Goal: Task Accomplishment & Management: Manage account settings

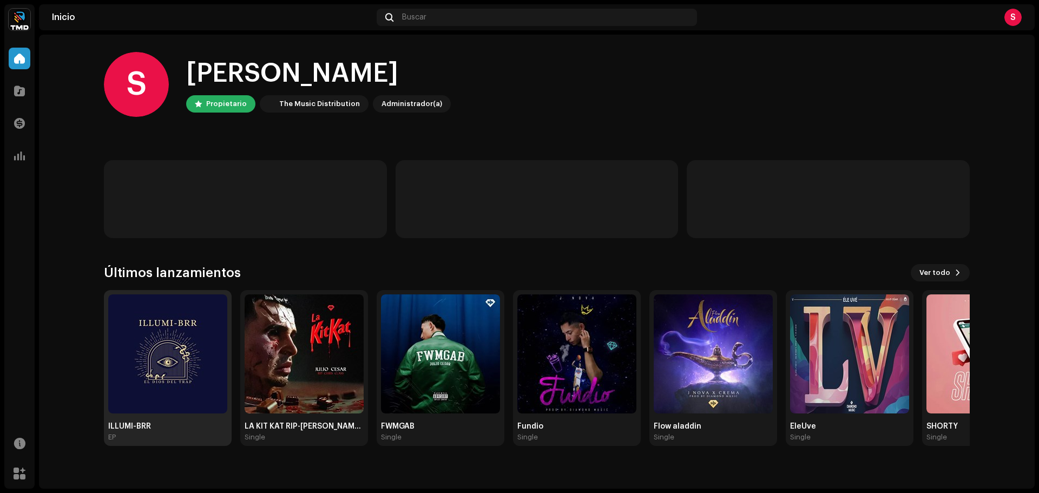
click at [170, 353] on img at bounding box center [167, 353] width 119 height 119
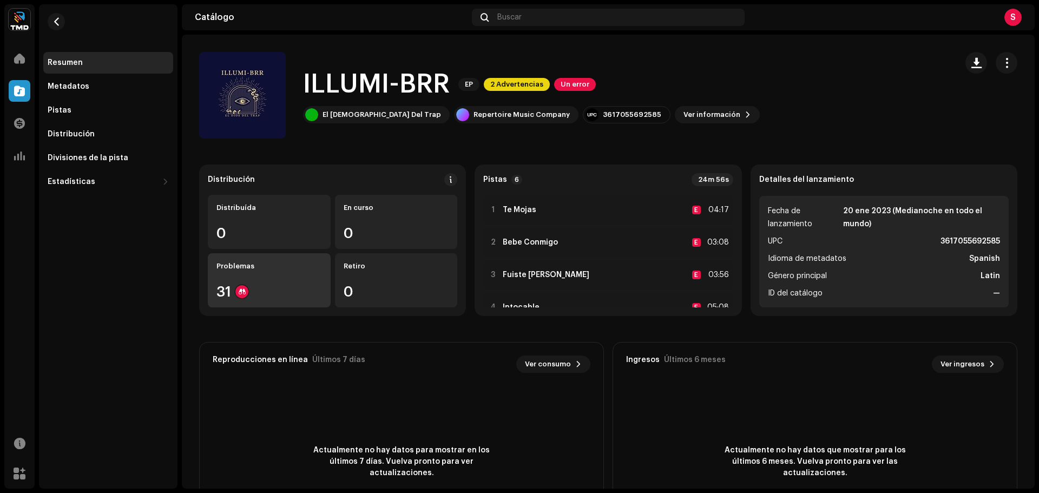
click at [266, 283] on div "Problemas 31" at bounding box center [269, 280] width 123 height 54
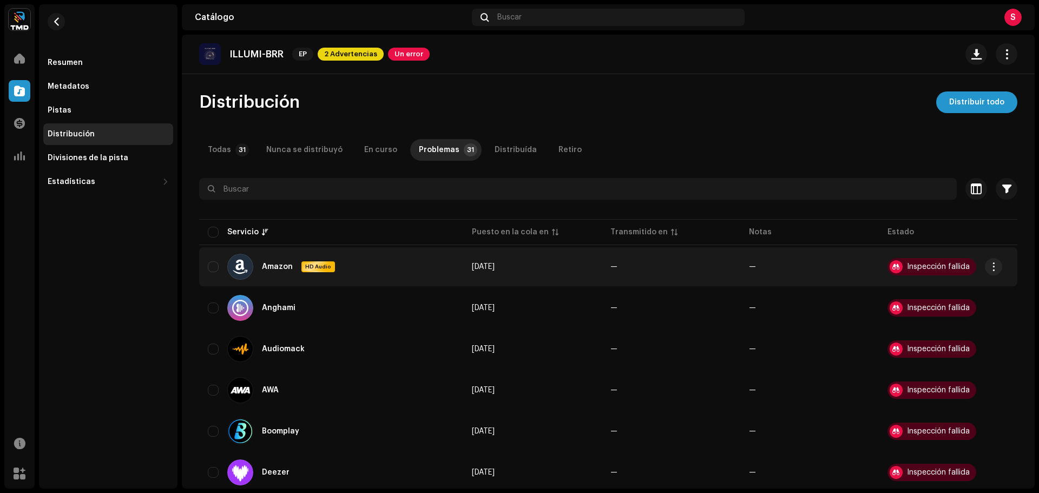
click at [933, 268] on div "Inspección fallida" at bounding box center [938, 267] width 63 height 8
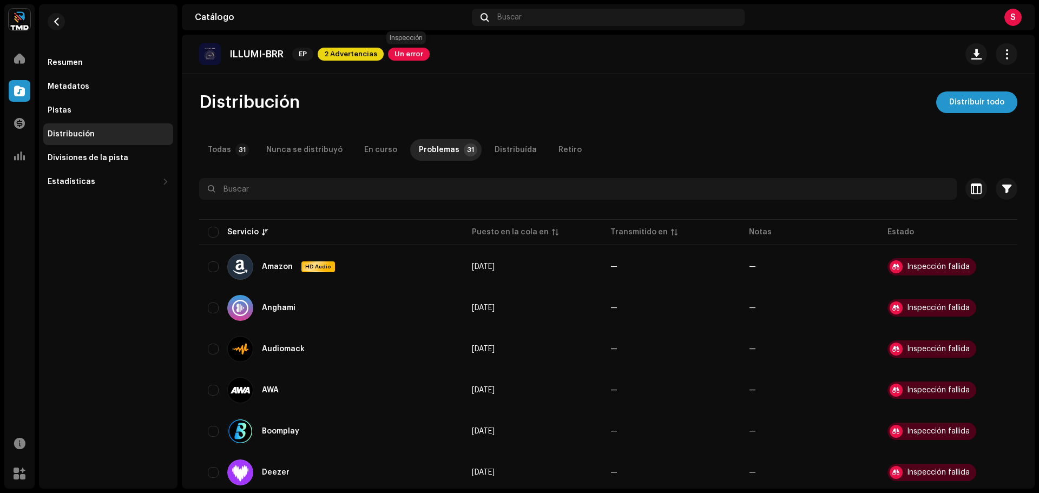
click at [410, 54] on span "Un error" at bounding box center [409, 54] width 42 height 13
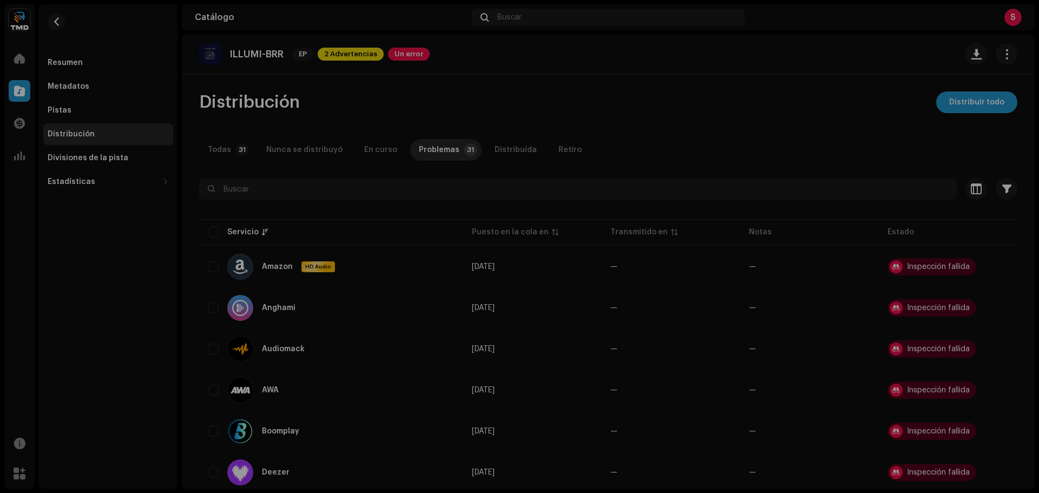
click at [777, 222] on div "Errores de inspección Encontramos los siguientes errores al inspeccionar su lan…" at bounding box center [519, 246] width 1039 height 493
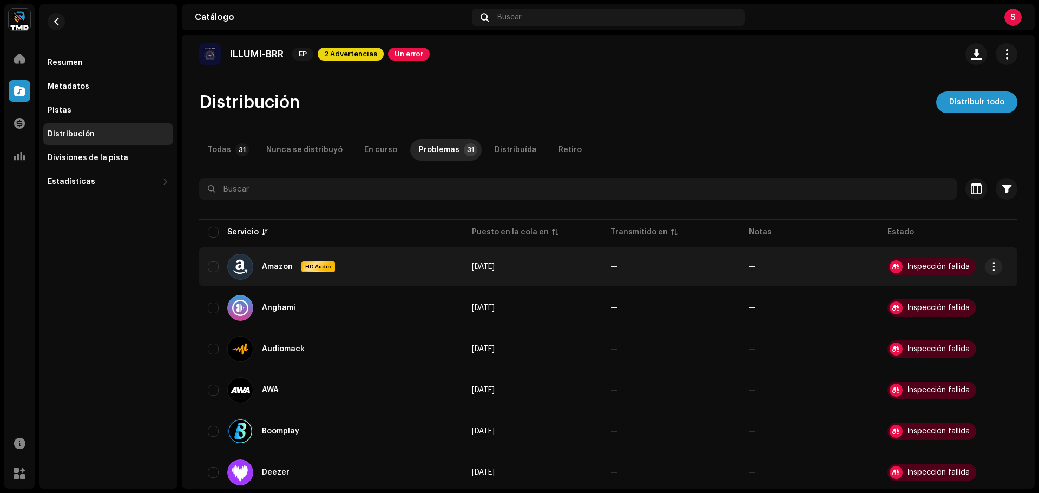
click at [944, 269] on div "Inspección fallida" at bounding box center [938, 267] width 63 height 8
click at [907, 272] on div "Inspección fallida" at bounding box center [931, 266] width 89 height 17
click at [893, 266] on div at bounding box center [895, 266] width 13 height 13
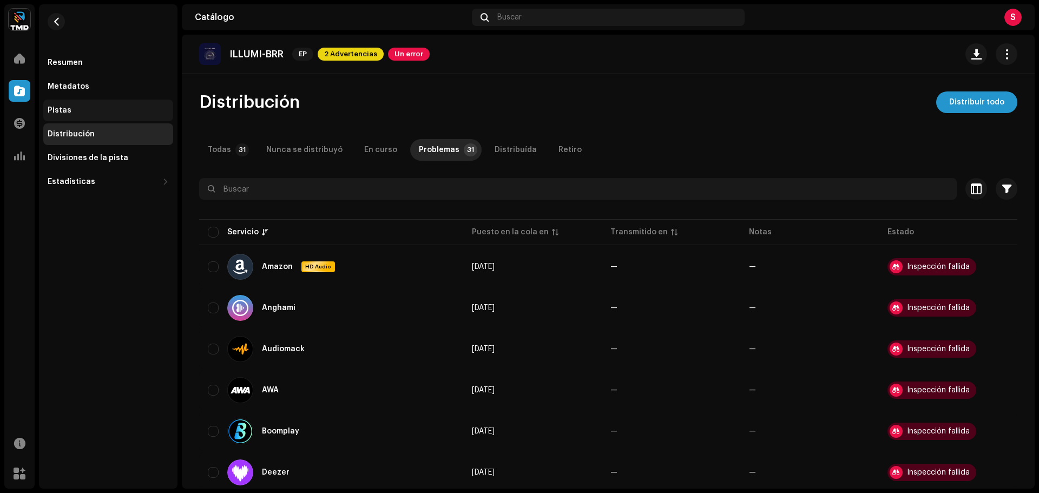
click at [76, 100] on div "Pistas" at bounding box center [108, 111] width 130 height 22
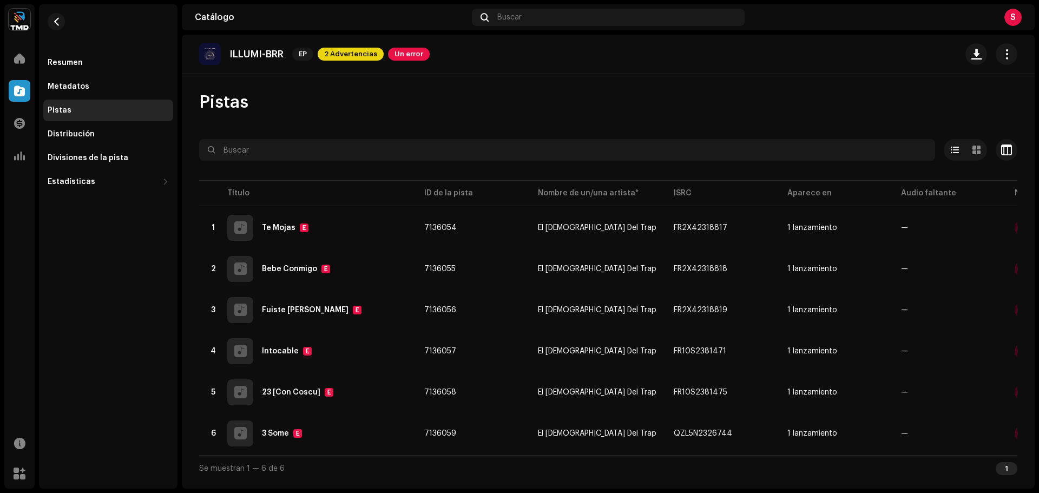
click at [78, 103] on div "Pistas" at bounding box center [108, 111] width 130 height 22
click at [480, 69] on div "ILLUMI-BRR EP 2 Advertencias Un error" at bounding box center [608, 54] width 853 height 39
click at [392, 45] on div "ILLUMI-BRR EP 2 Advertencias Un error" at bounding box center [314, 54] width 230 height 22
click at [404, 52] on span "Un error" at bounding box center [409, 54] width 42 height 13
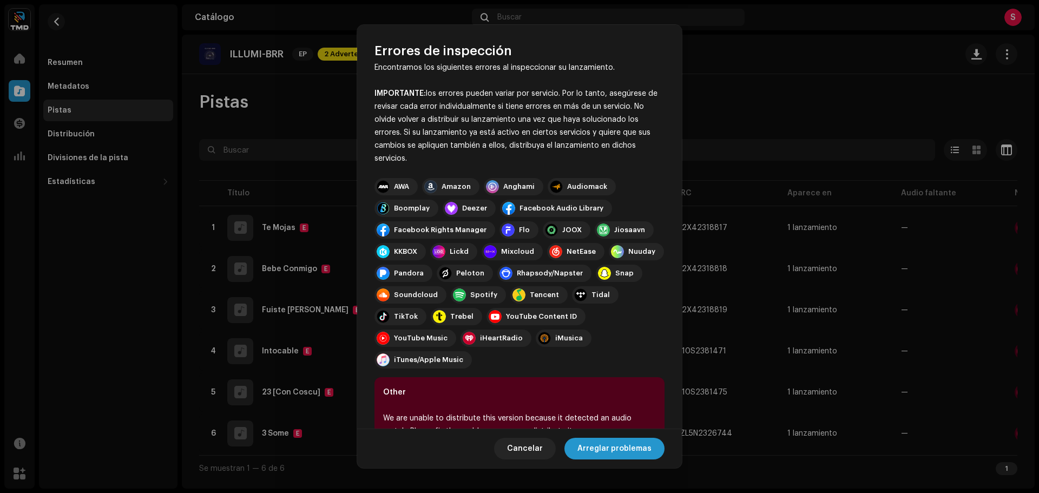
scroll to position [42, 0]
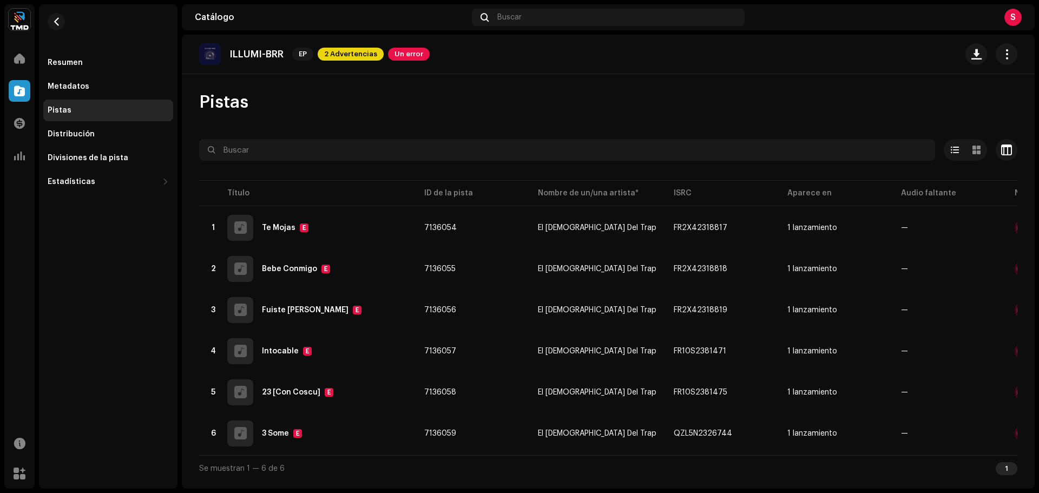
click at [621, 470] on div "Errores de inspección Encontramos los siguientes errores al inspeccionar su lan…" at bounding box center [519, 246] width 1039 height 493
click at [405, 50] on span "Un error" at bounding box center [409, 54] width 42 height 13
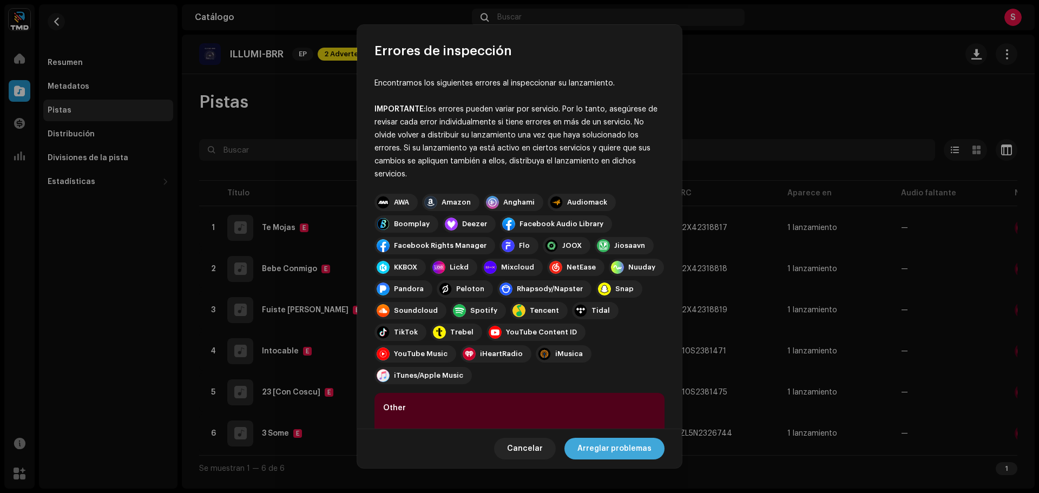
click at [616, 445] on span "Arreglar problemas" at bounding box center [614, 449] width 74 height 22
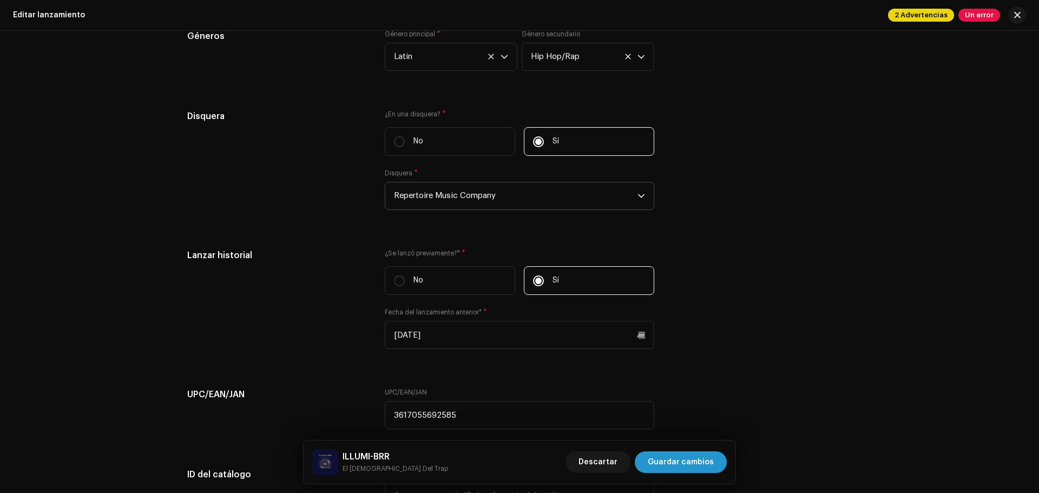
scroll to position [1668, 0]
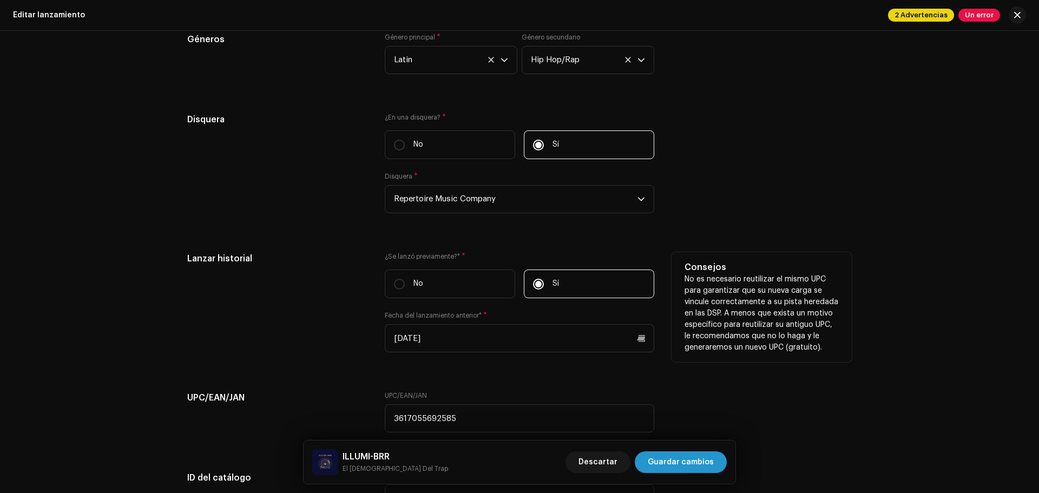
click at [828, 341] on p "No es necesario reutilizar el mismo UPC para garantizar que su nueva carga se v…" at bounding box center [761, 314] width 154 height 80
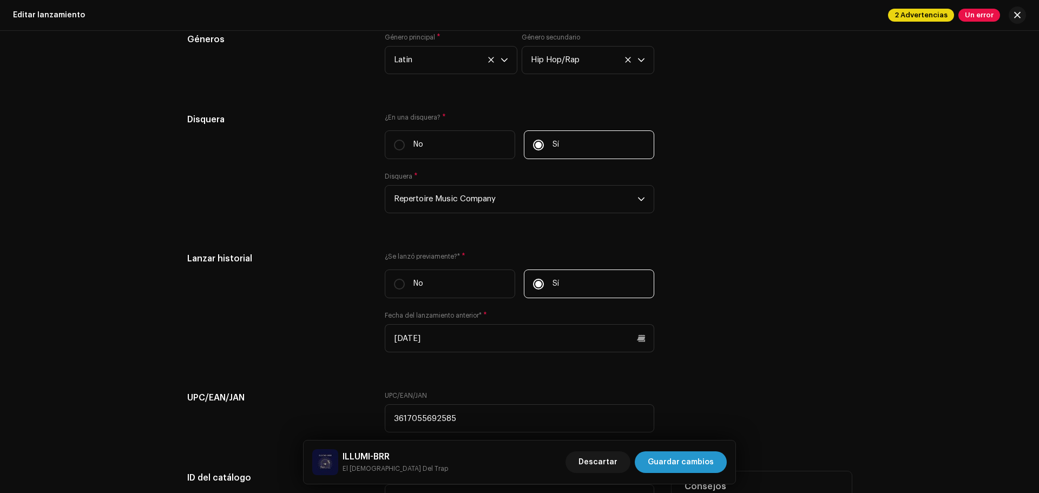
scroll to position [1938, 0]
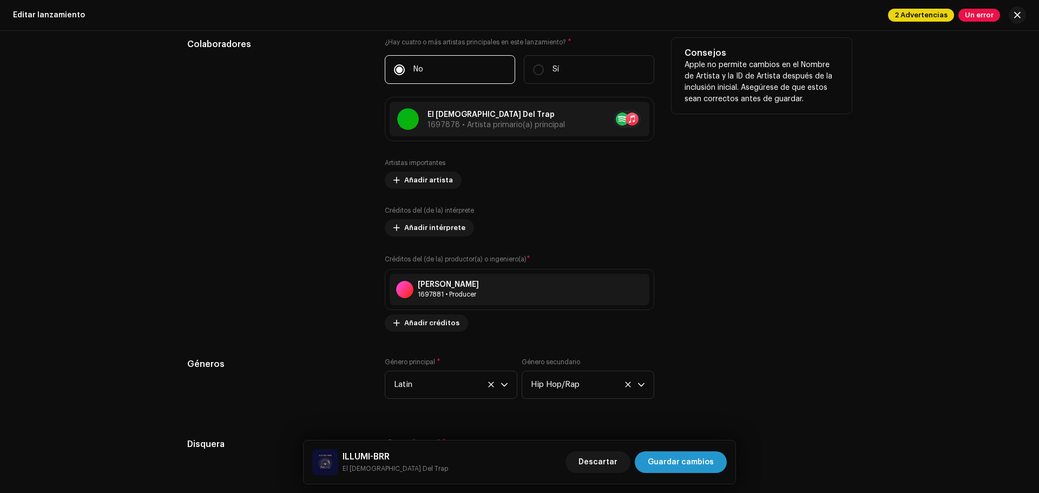
click at [803, 243] on div "Consejos Apple no permite cambios en el Nombre de Artista y la ID de Artista de…" at bounding box center [761, 185] width 180 height 294
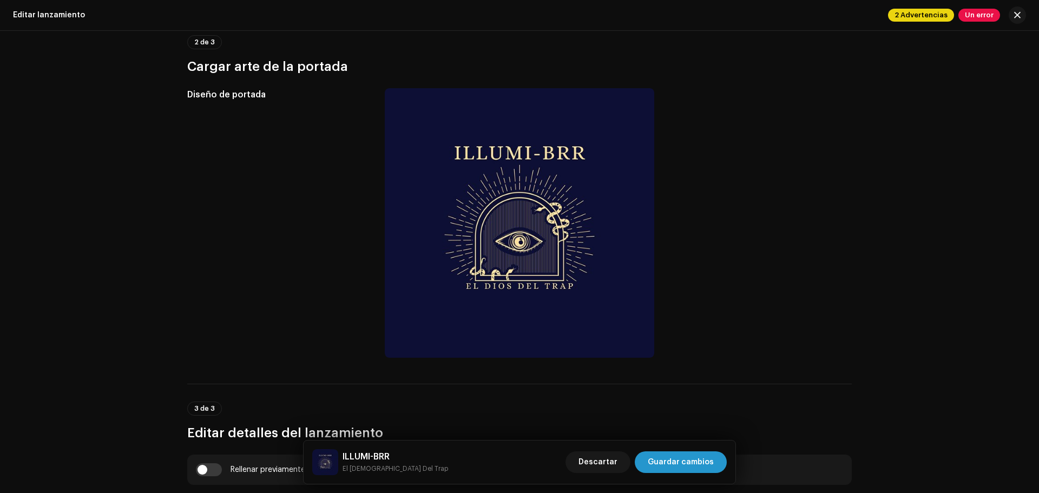
scroll to position [532, 0]
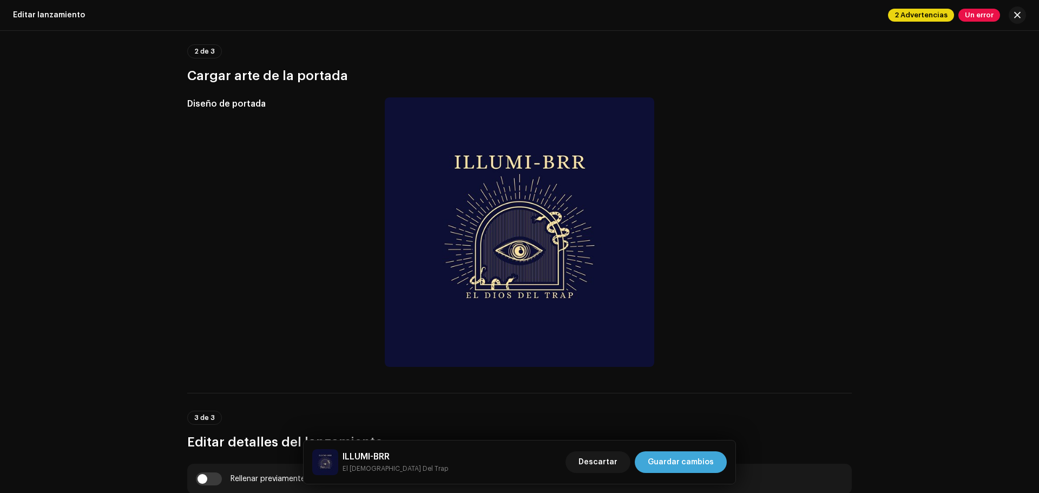
click at [686, 461] on span "Guardar cambios" at bounding box center [681, 462] width 66 height 22
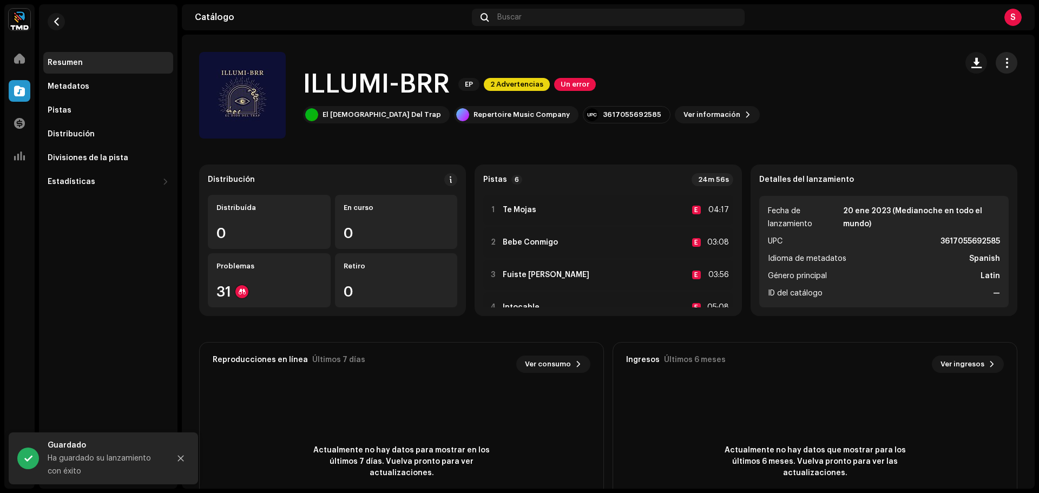
click at [1002, 62] on span "button" at bounding box center [1006, 62] width 10 height 9
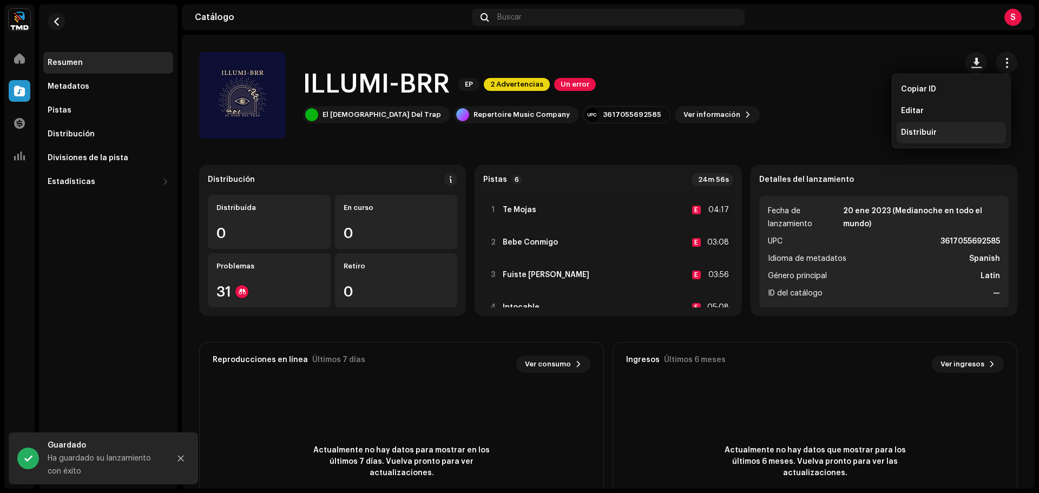
click at [928, 127] on div "Distribuir" at bounding box center [950, 133] width 109 height 22
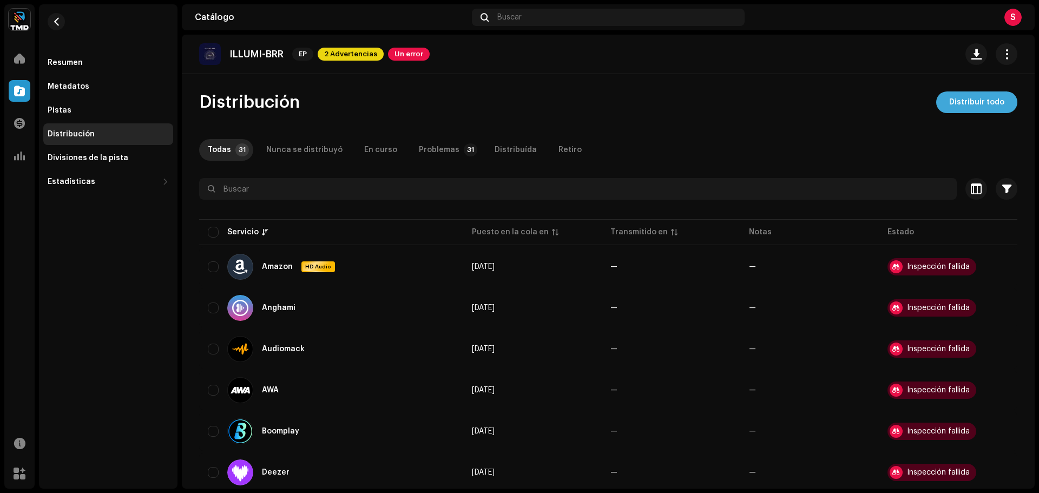
click at [939, 108] on button "Distribuir todo" at bounding box center [976, 102] width 81 height 22
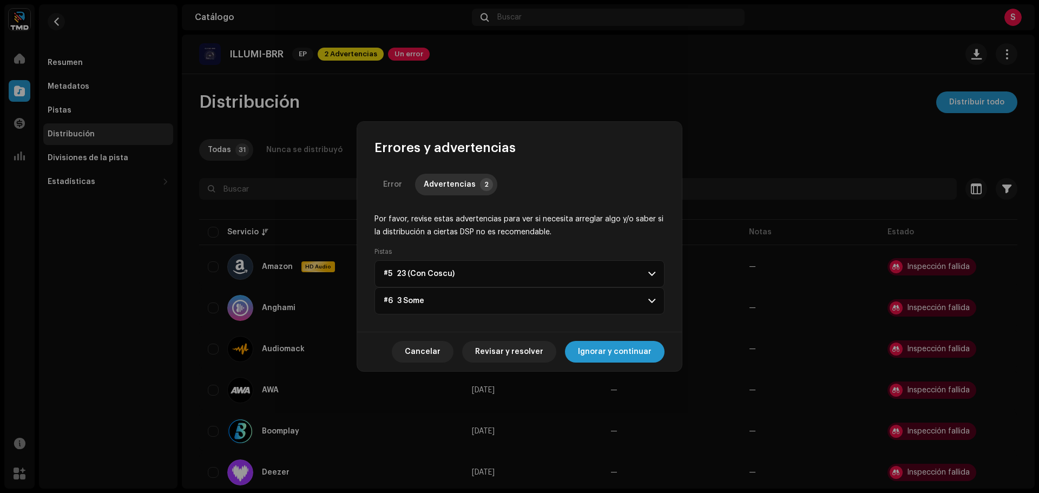
click at [461, 269] on p-accordion-header "#5 23 (Con Coscu)" at bounding box center [519, 273] width 290 height 27
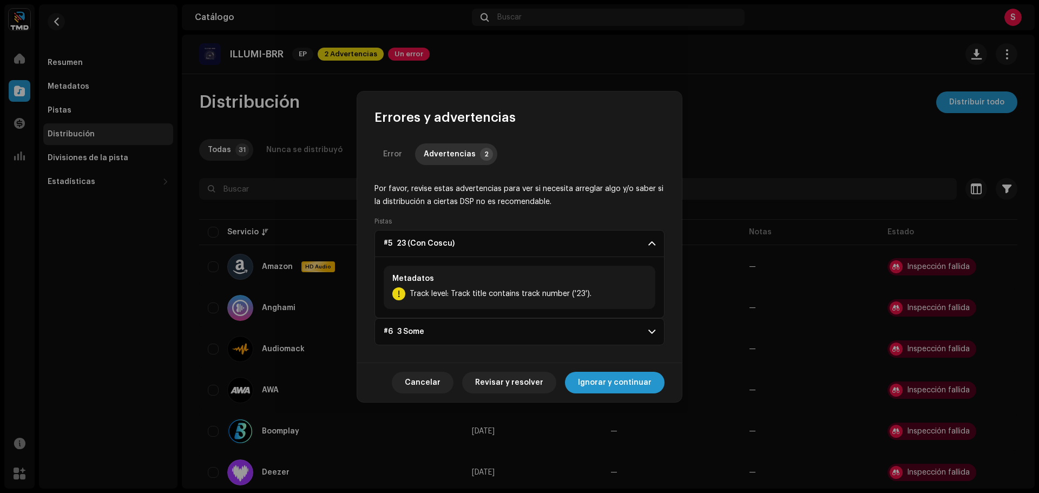
click at [512, 247] on p-accordion-header "#5 23 (Con Coscu)" at bounding box center [519, 243] width 290 height 27
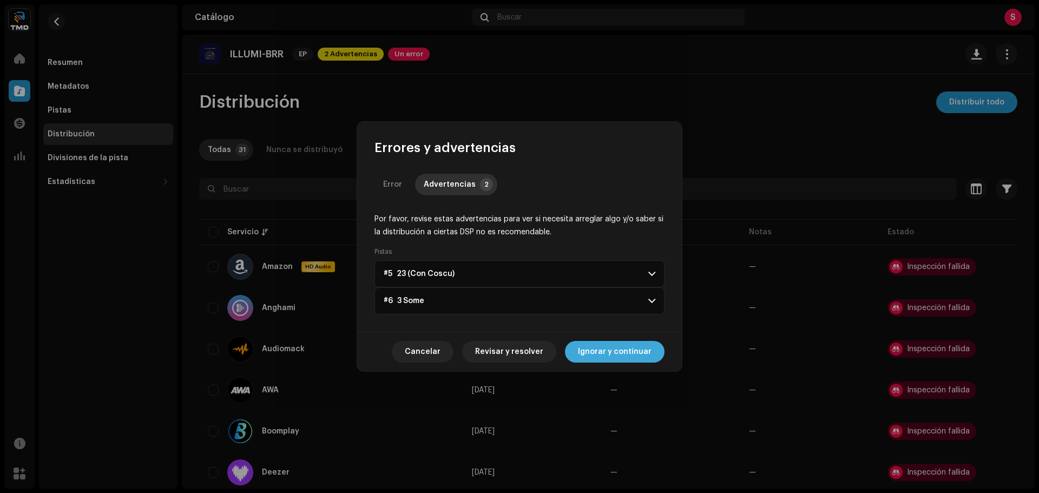
click at [586, 354] on span "Ignorar y continuar" at bounding box center [615, 352] width 74 height 22
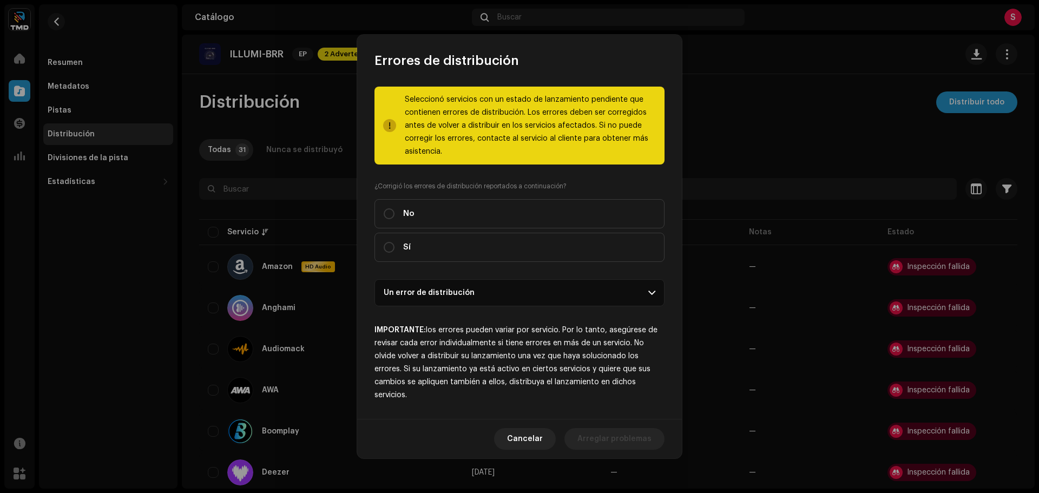
click at [465, 291] on p-accordion-header "Un error de distribución" at bounding box center [519, 292] width 290 height 27
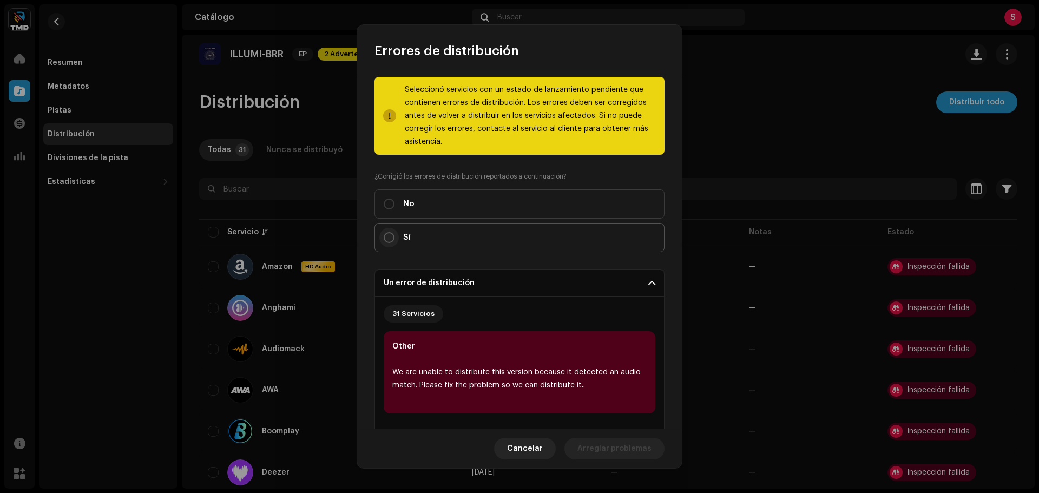
click at [393, 236] on input "Sí" at bounding box center [389, 237] width 11 height 11
radio input "true"
click at [392, 196] on label "No" at bounding box center [519, 203] width 290 height 29
click at [392, 199] on input "No" at bounding box center [389, 204] width 11 height 11
radio input "true"
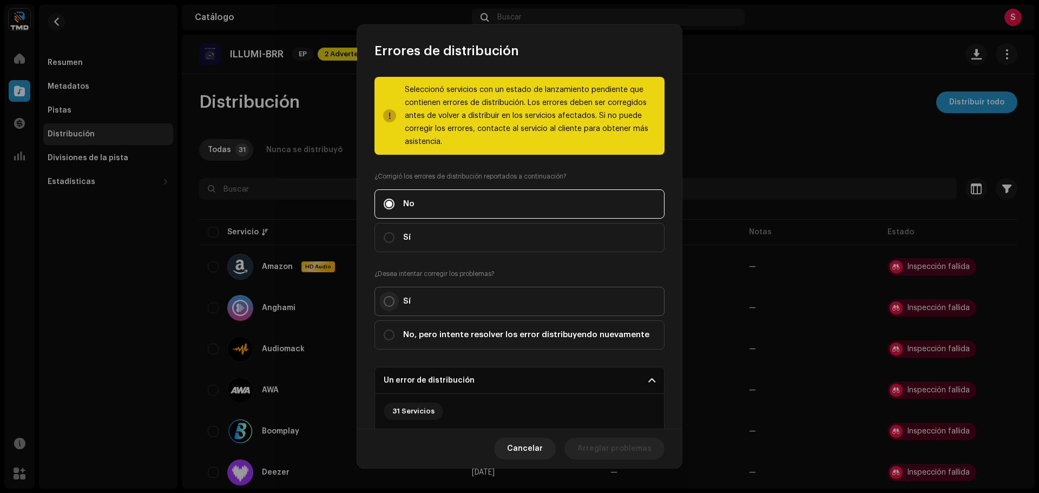
click at [389, 303] on input "Sí" at bounding box center [389, 301] width 11 height 11
radio input "true"
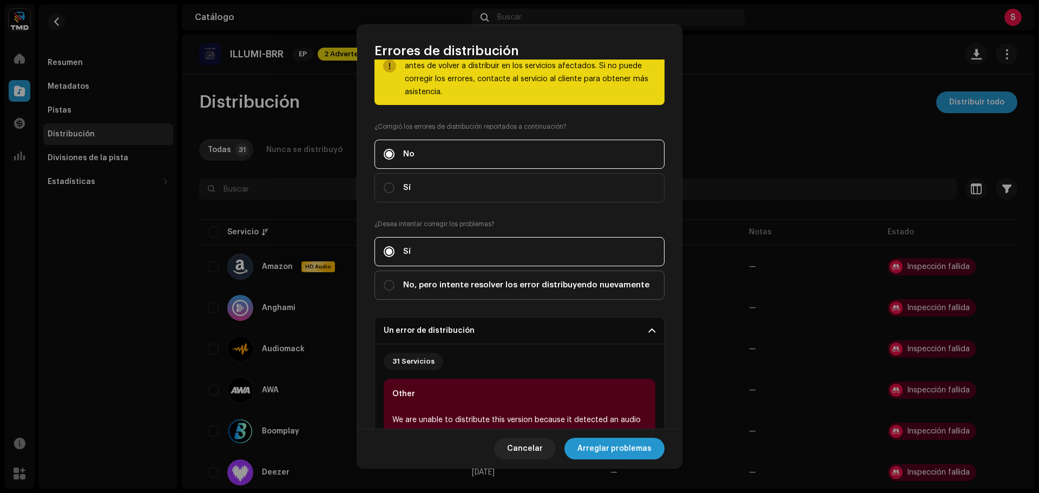
scroll to position [54, 0]
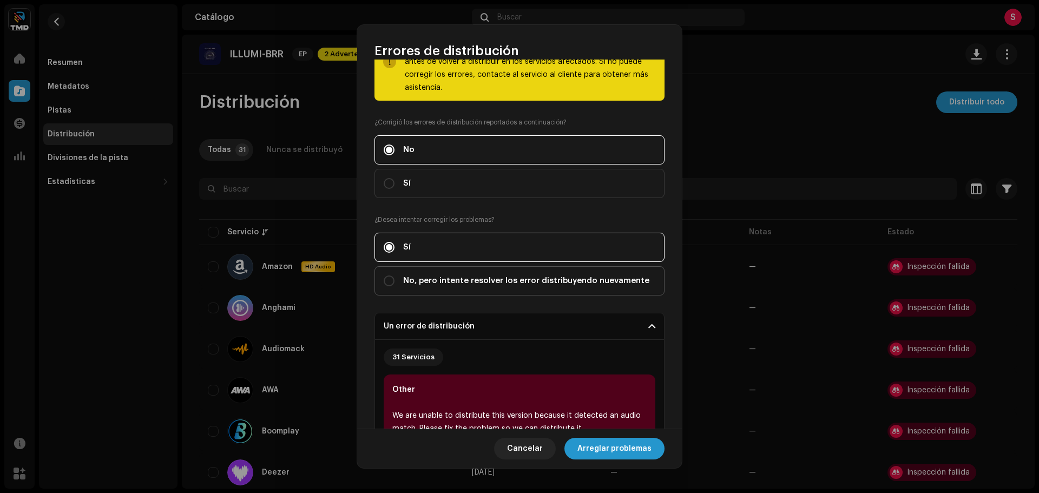
click at [379, 272] on label "No, pero intente resolver los error distribuyendo nuevamente" at bounding box center [519, 280] width 290 height 29
click at [384, 275] on input "No, pero intente resolver los error distribuyendo nuevamente" at bounding box center [389, 280] width 11 height 11
radio input "true"
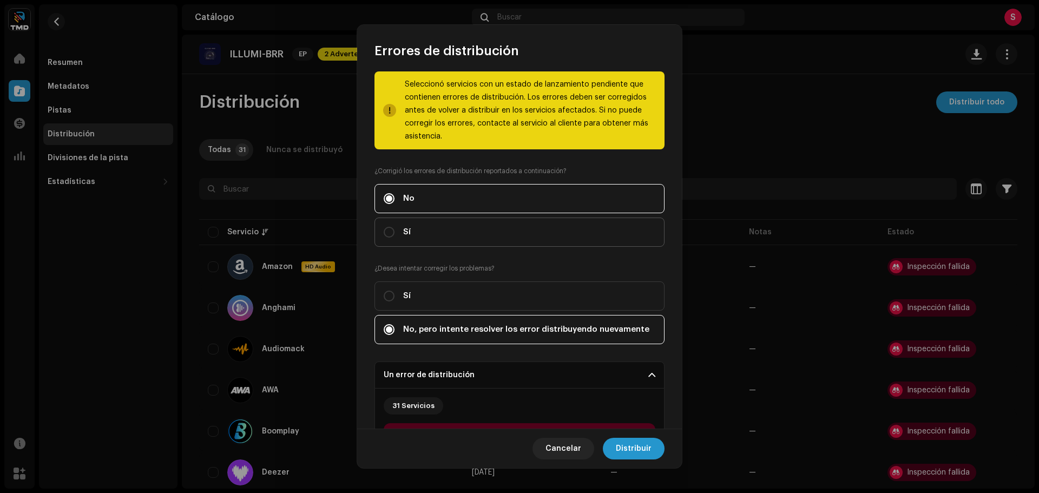
scroll to position [5, 0]
click at [388, 236] on input "Sí" at bounding box center [389, 232] width 11 height 11
radio input "true"
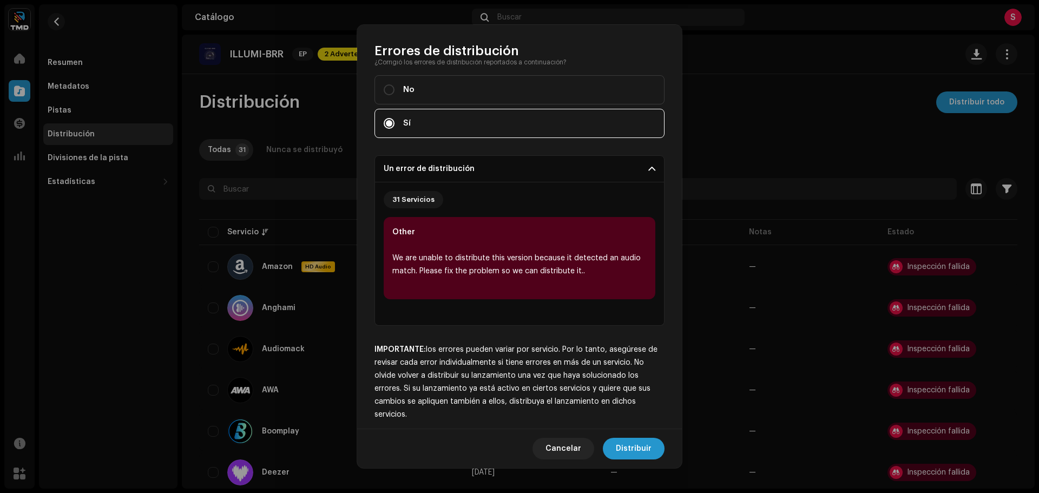
scroll to position [123, 0]
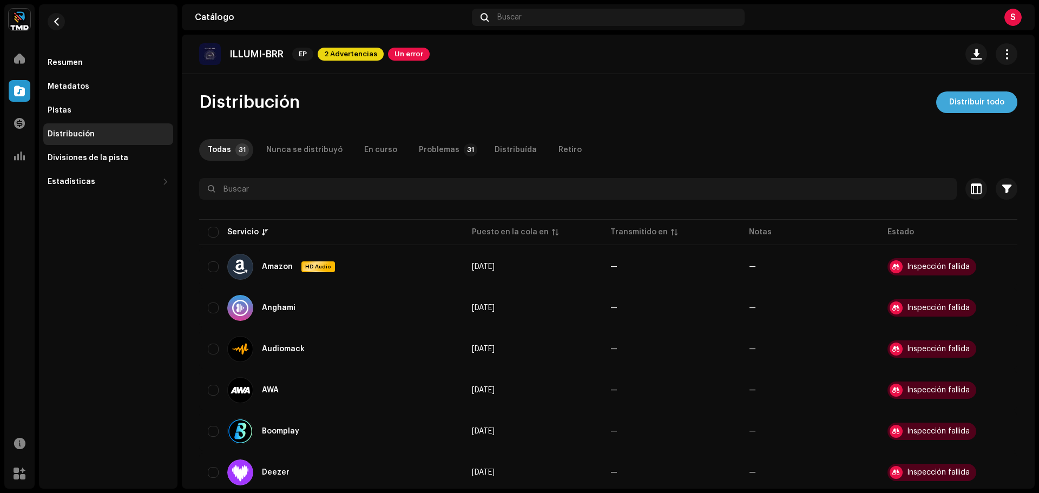
click at [958, 102] on span "Distribuir todo" at bounding box center [976, 102] width 55 height 22
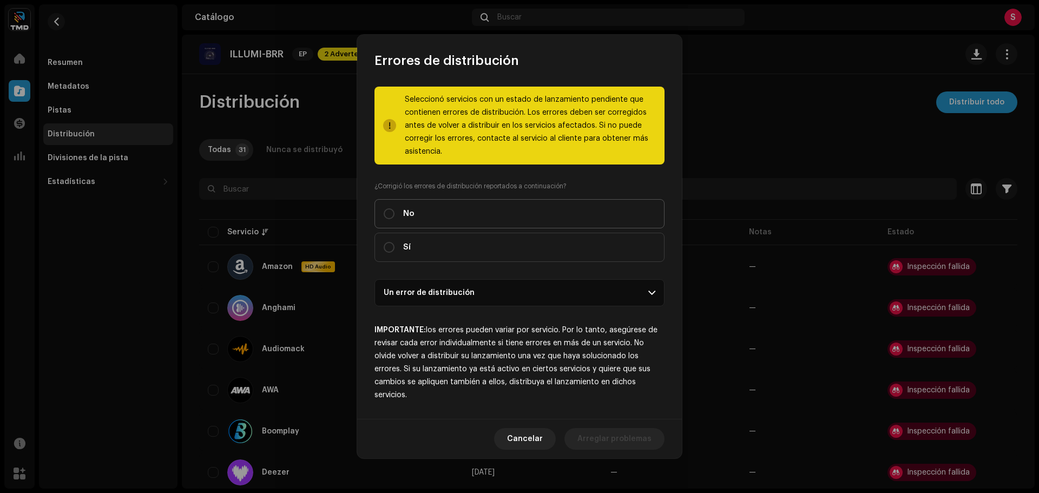
click at [394, 216] on div "No" at bounding box center [399, 214] width 31 height 12
click at [394, 216] on input "No" at bounding box center [389, 213] width 11 height 11
radio input "true"
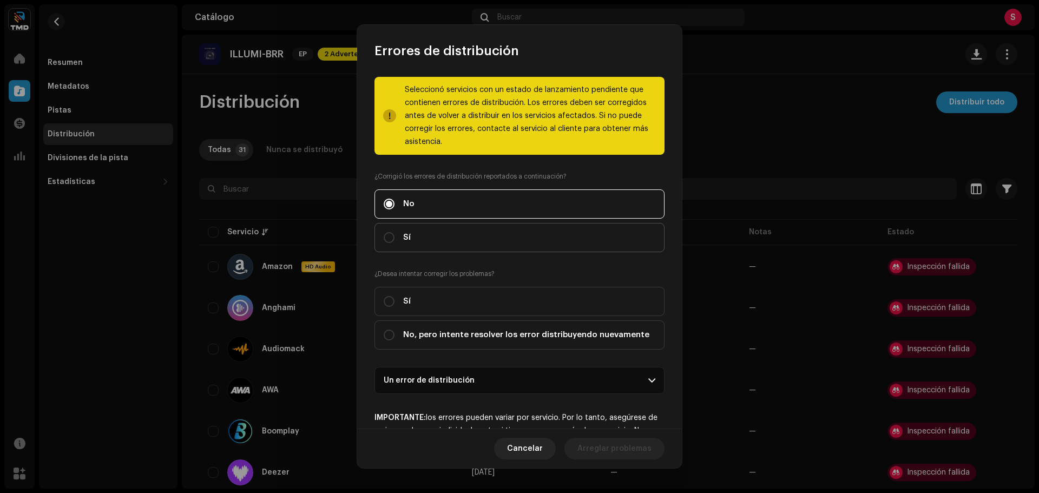
click at [420, 242] on label "Sí" at bounding box center [519, 237] width 290 height 29
click at [394, 242] on input "Sí" at bounding box center [389, 237] width 11 height 11
radio input "true"
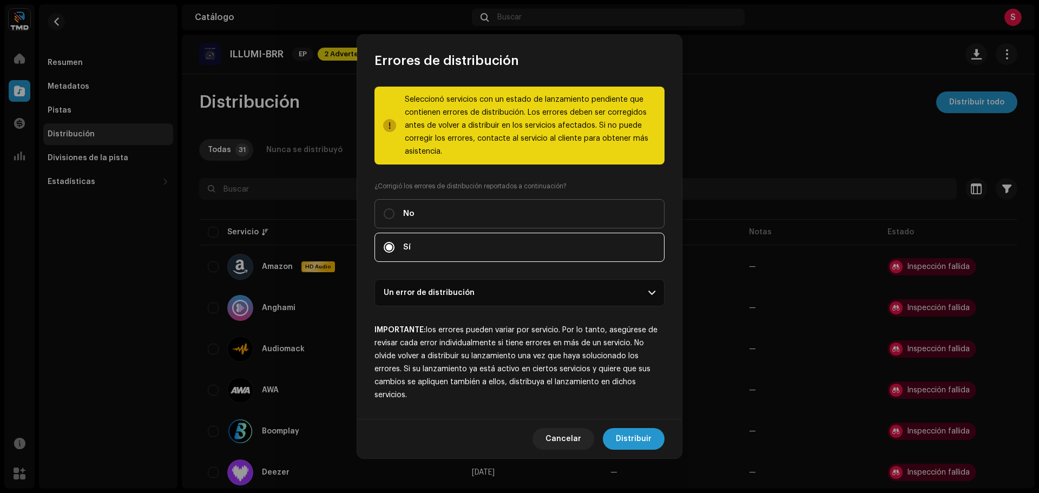
click at [425, 218] on label "No" at bounding box center [519, 213] width 290 height 29
click at [394, 218] on input "No" at bounding box center [389, 213] width 11 height 11
radio input "true"
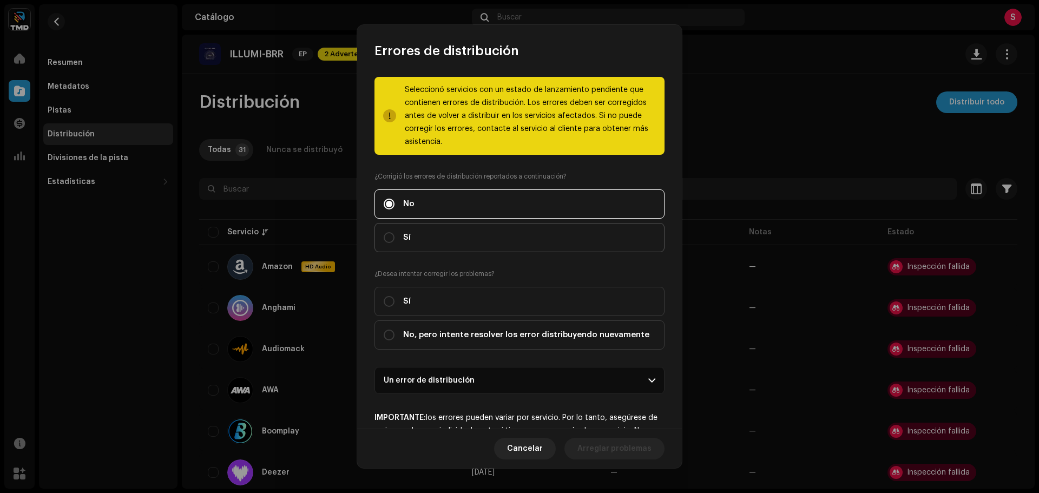
click at [434, 240] on label "Sí" at bounding box center [519, 237] width 290 height 29
click at [394, 240] on input "Sí" at bounding box center [389, 237] width 11 height 11
radio input "true"
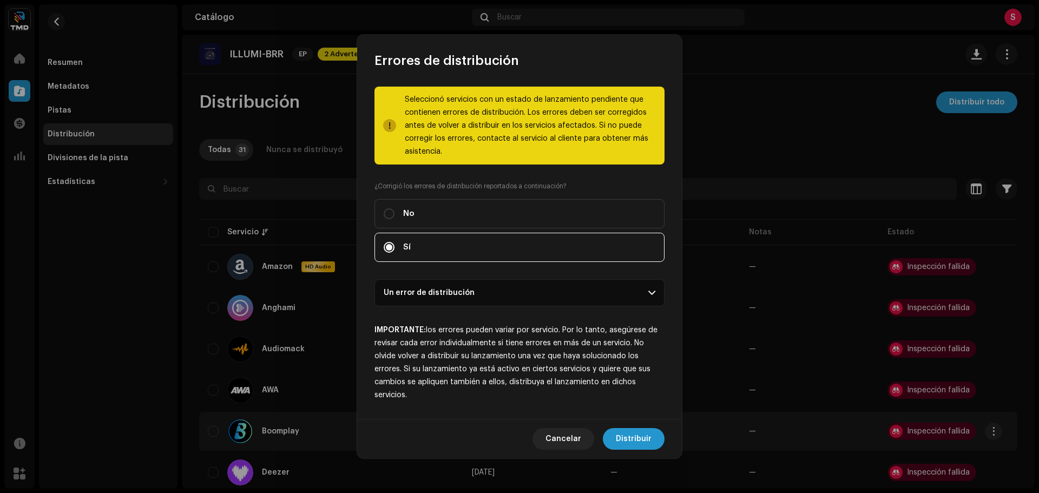
click at [649, 442] on span "Distribuir" at bounding box center [634, 439] width 36 height 22
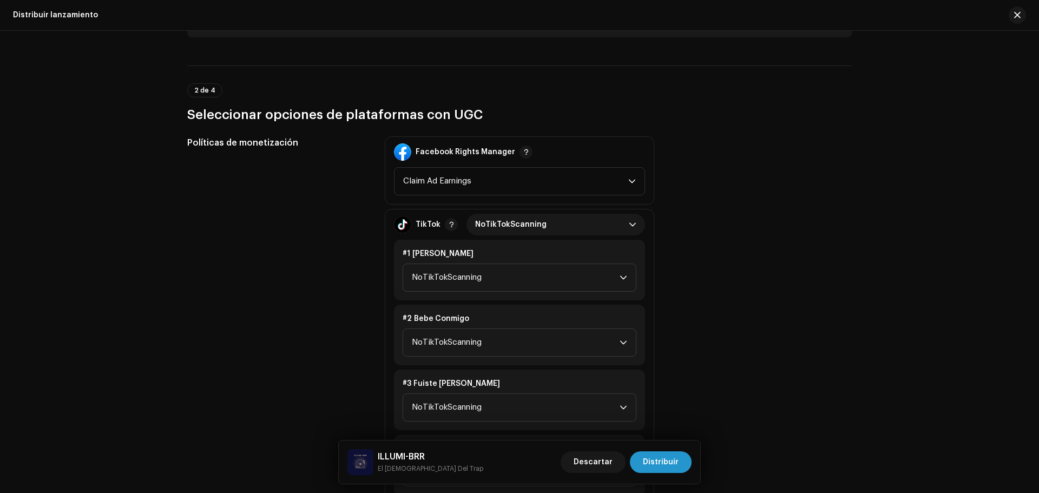
scroll to position [1284, 0]
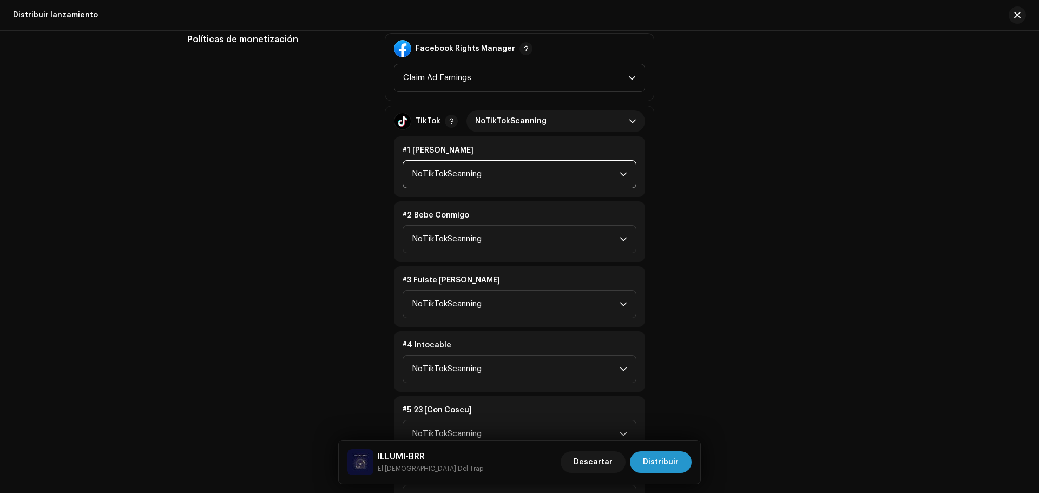
click at [476, 187] on span "NoTikTokScanning" at bounding box center [516, 174] width 208 height 27
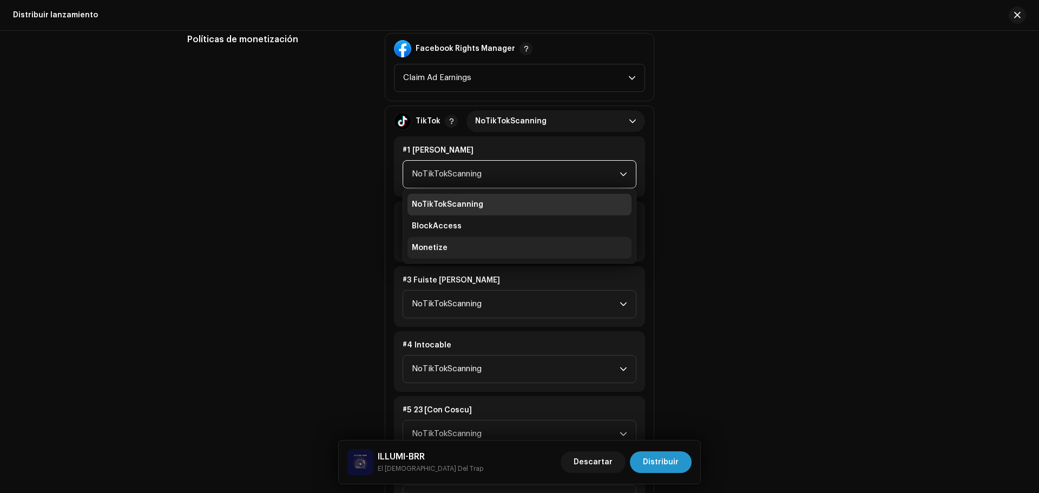
click at [457, 250] on li "Monetize" at bounding box center [519, 248] width 224 height 22
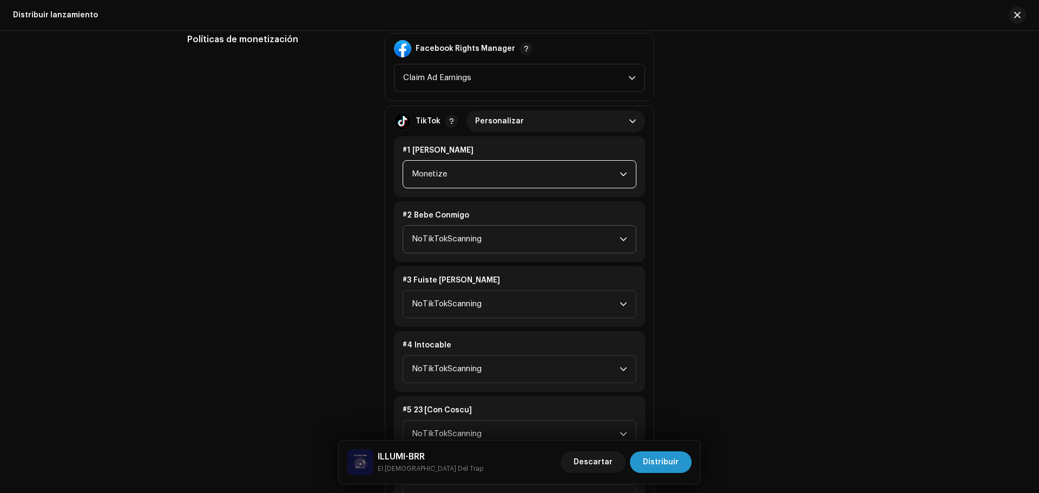
click at [466, 238] on span "NoTikTokScanning" at bounding box center [516, 239] width 208 height 27
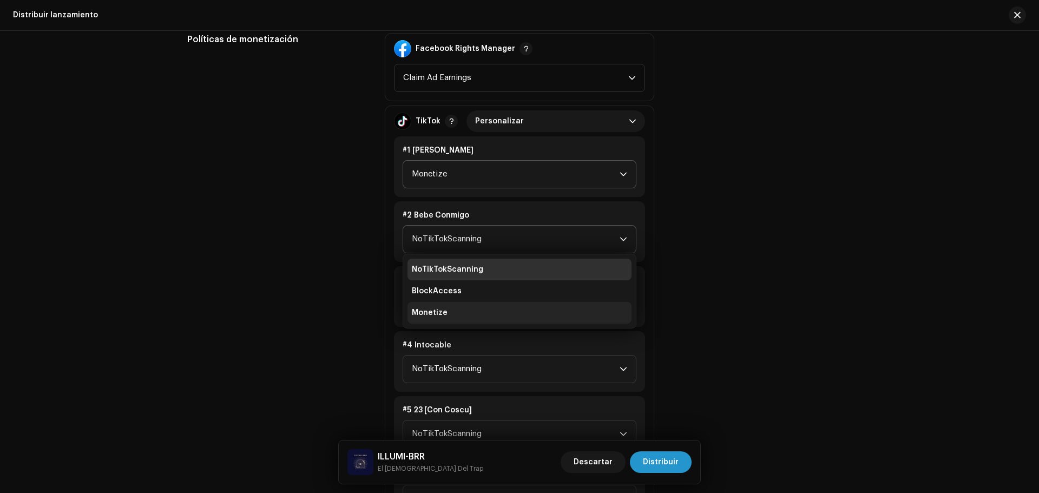
click at [465, 313] on li "Monetize" at bounding box center [519, 313] width 224 height 22
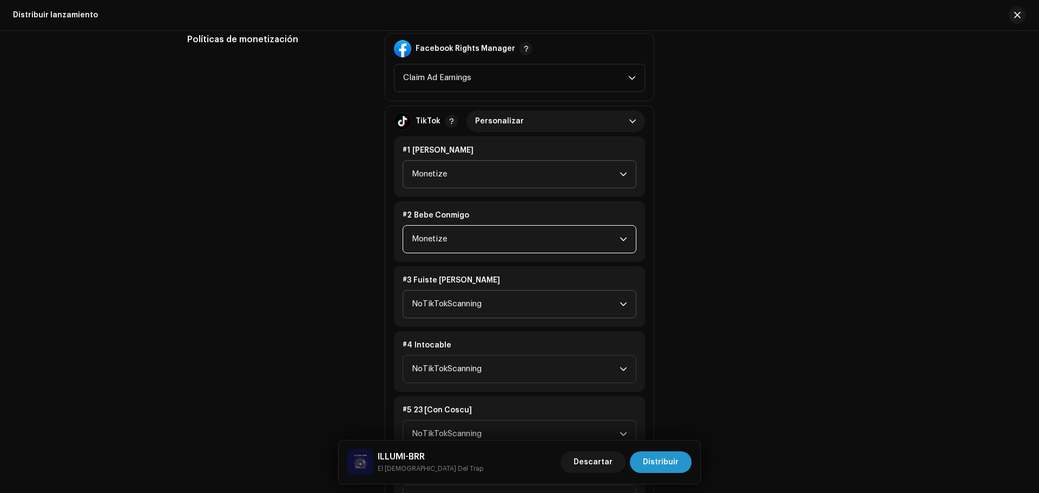
click at [469, 312] on span "NoTikTokScanning" at bounding box center [516, 303] width 208 height 27
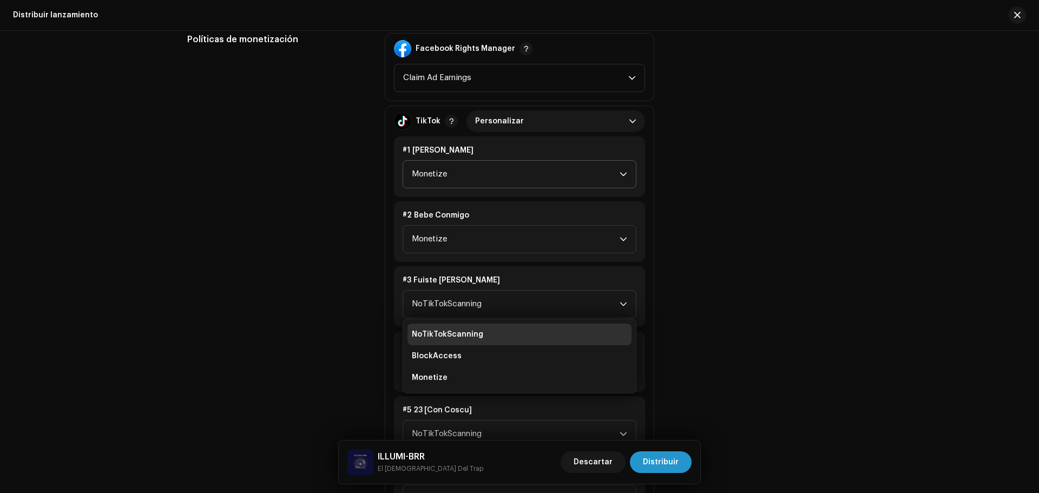
drag, startPoint x: 459, startPoint y: 377, endPoint x: 469, endPoint y: 376, distance: 10.3
click at [459, 378] on li "Monetize" at bounding box center [519, 378] width 224 height 22
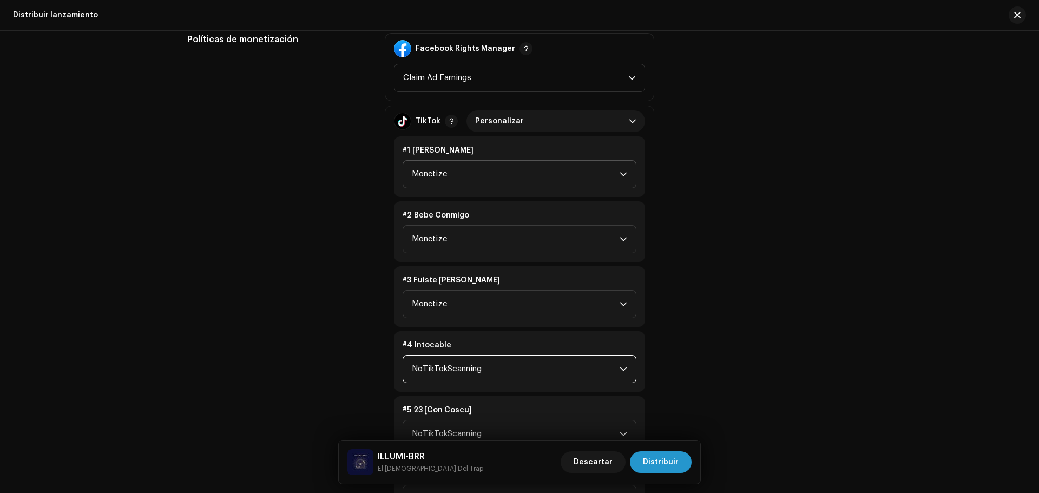
click at [457, 363] on span "NoTikTokScanning" at bounding box center [516, 368] width 208 height 27
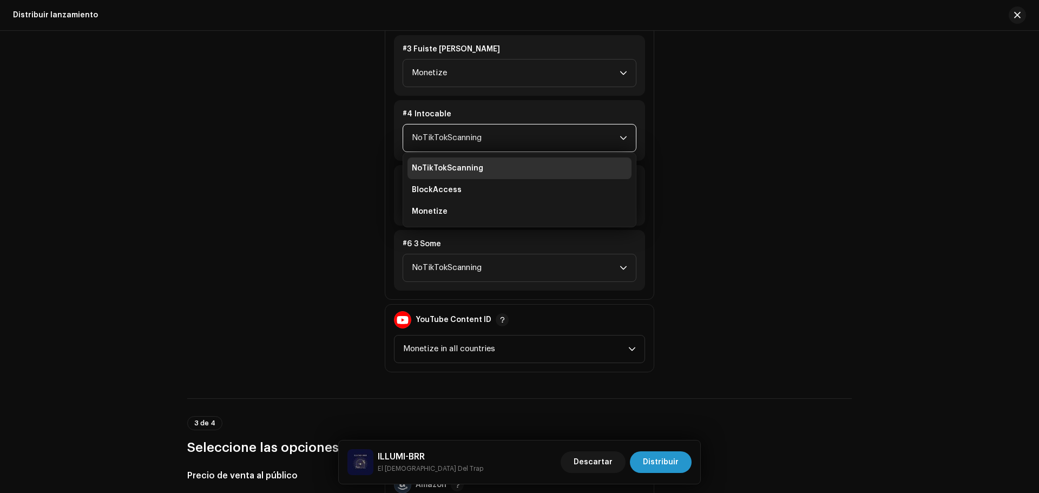
scroll to position [1555, 0]
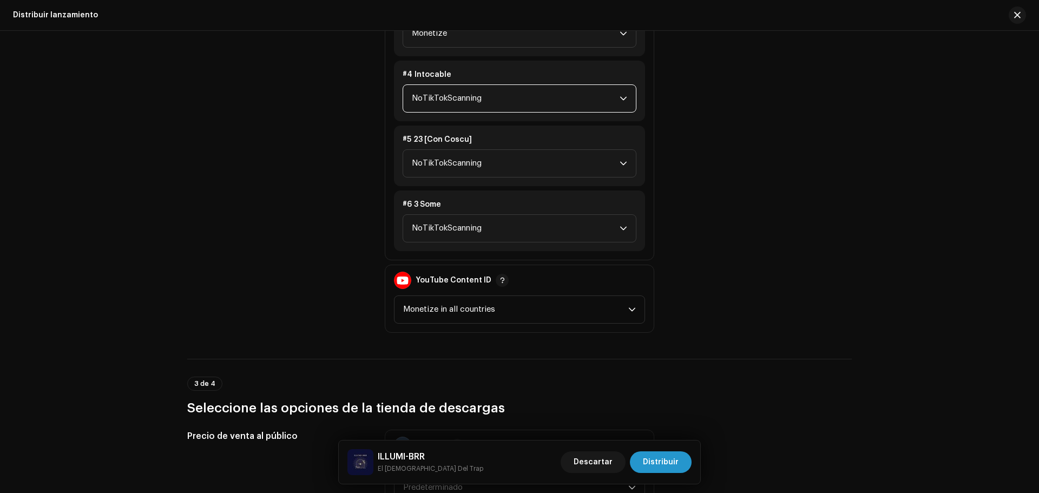
click at [462, 93] on span "NoTikTokScanning" at bounding box center [516, 98] width 208 height 27
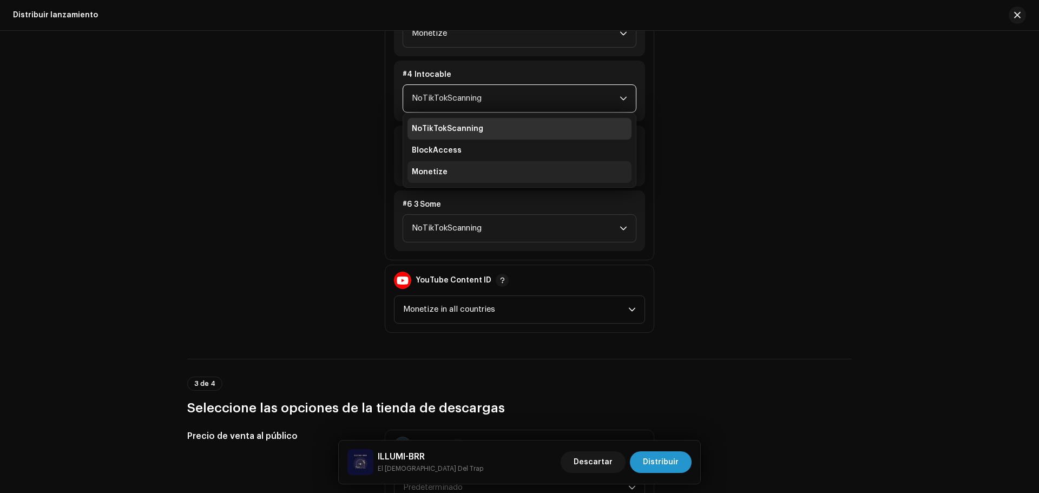
drag, startPoint x: 448, startPoint y: 166, endPoint x: 459, endPoint y: 186, distance: 23.0
click at [448, 166] on li "Monetize" at bounding box center [519, 172] width 224 height 22
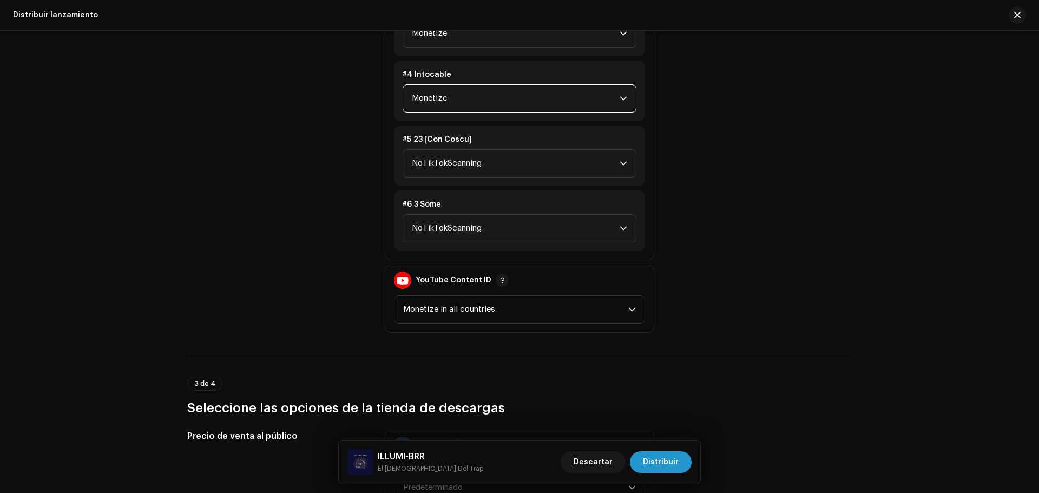
click at [460, 187] on div "#1 [PERSON_NAME] Monetize #2 Bebe Conmigo Monetize #3 Fuiste [PERSON_NAME] #4 I…" at bounding box center [519, 58] width 251 height 385
click at [469, 170] on span "NoTikTokScanning" at bounding box center [516, 163] width 208 height 27
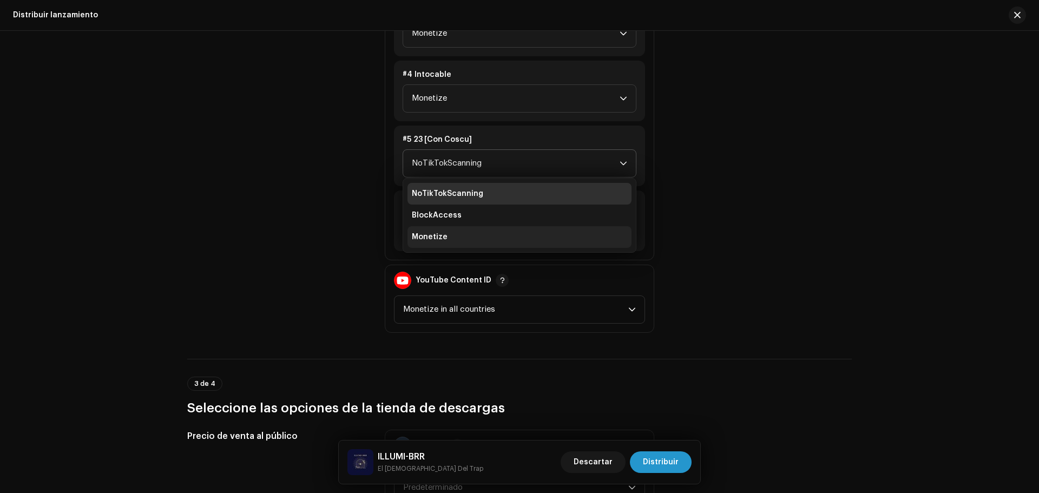
click at [447, 236] on li "Monetize" at bounding box center [519, 237] width 224 height 22
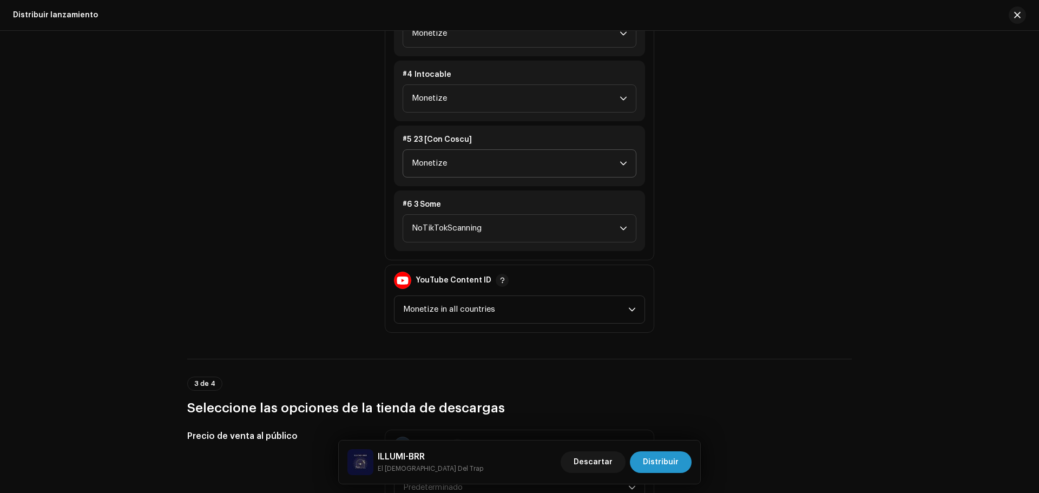
click at [464, 249] on div "#6 3 Some NoTikTokScanning" at bounding box center [519, 220] width 251 height 61
click at [470, 235] on span "NoTikTokScanning" at bounding box center [516, 228] width 208 height 27
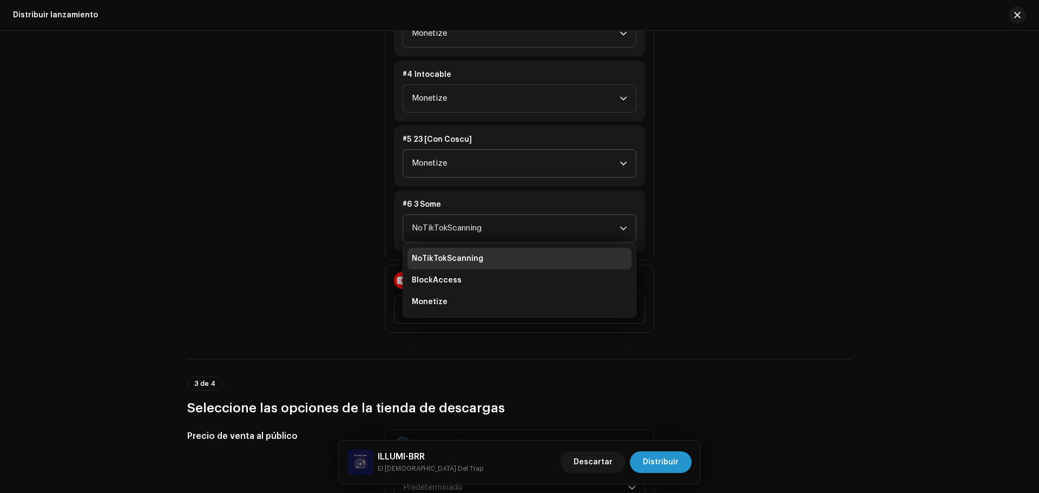
click at [452, 301] on li "Monetize" at bounding box center [519, 302] width 224 height 22
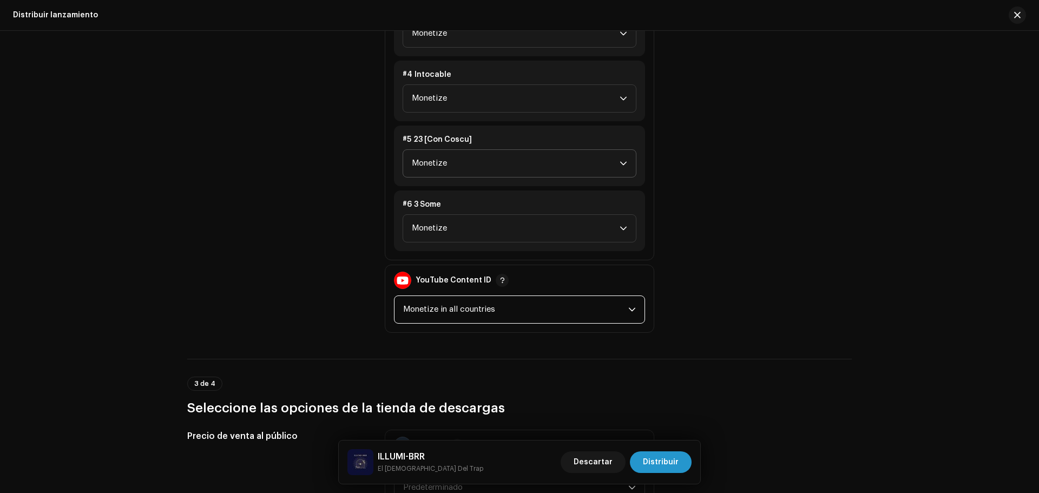
click at [464, 300] on span "Monetize in all countries" at bounding box center [515, 309] width 225 height 27
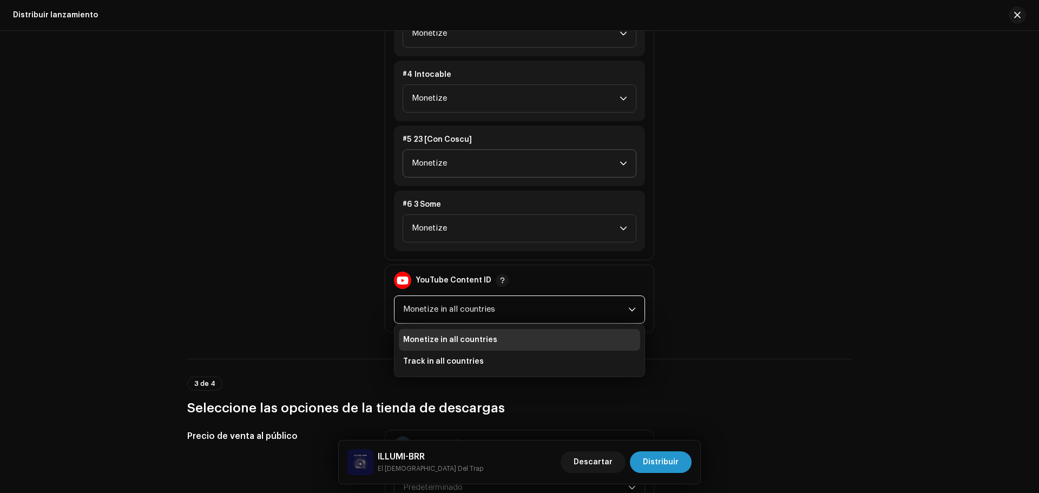
click at [456, 345] on li "Monetize in all countries" at bounding box center [519, 340] width 241 height 22
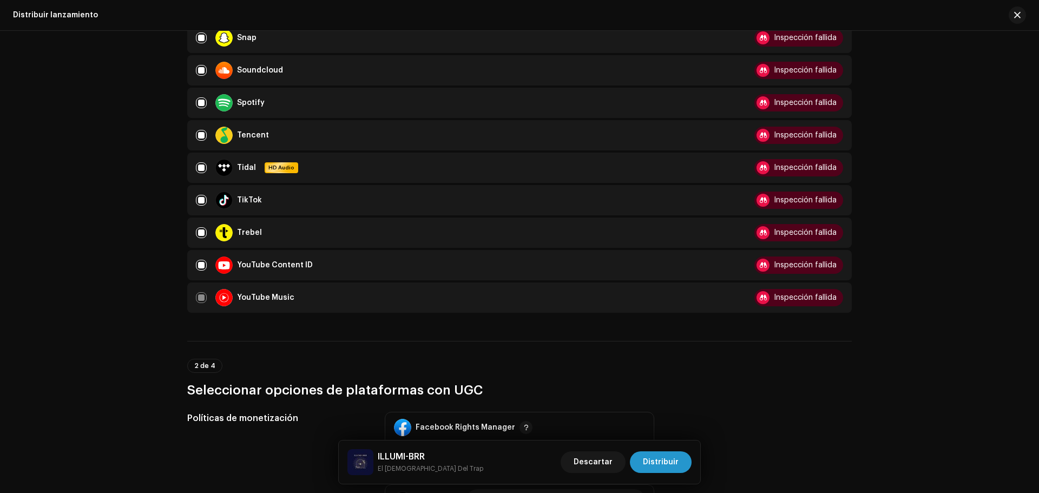
scroll to position [1230, 0]
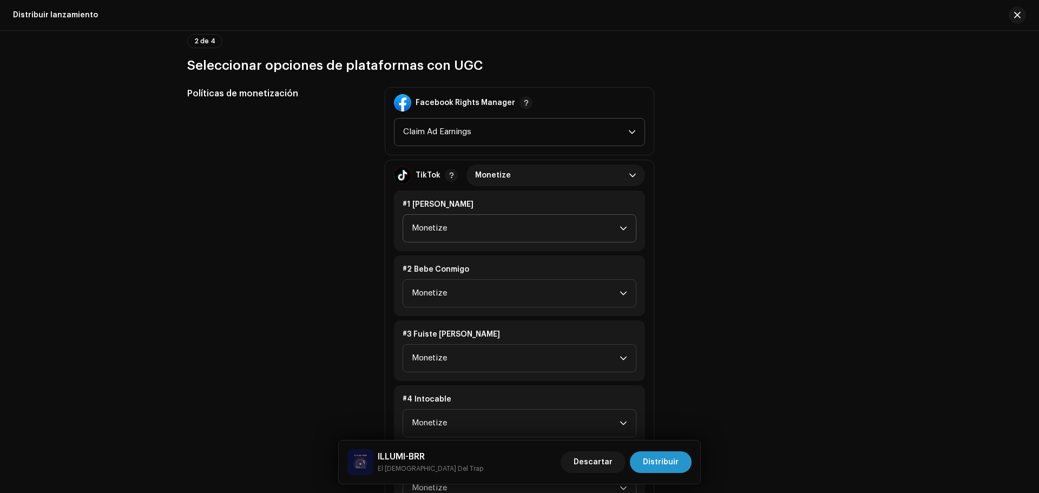
click at [523, 135] on span "Claim Ad Earnings" at bounding box center [515, 131] width 225 height 27
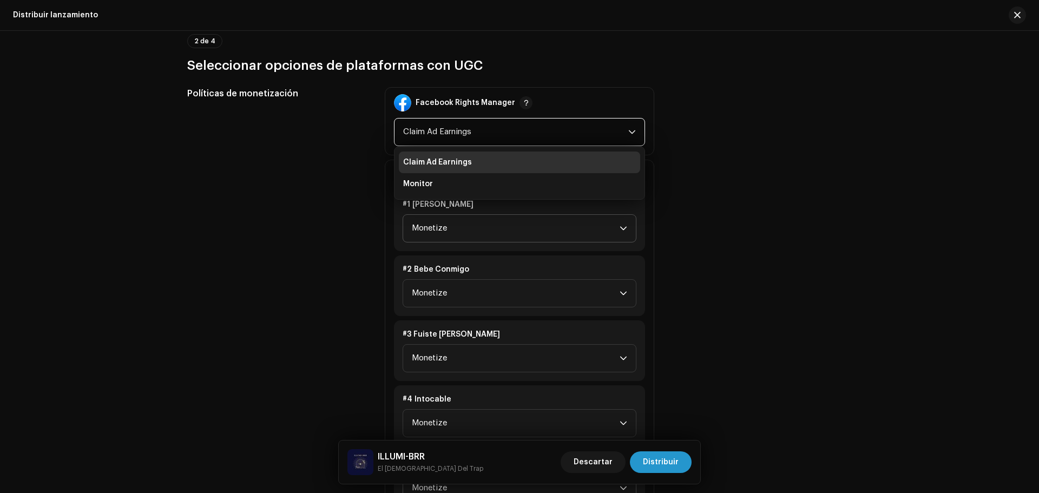
click at [523, 135] on span "Claim Ad Earnings" at bounding box center [515, 131] width 225 height 27
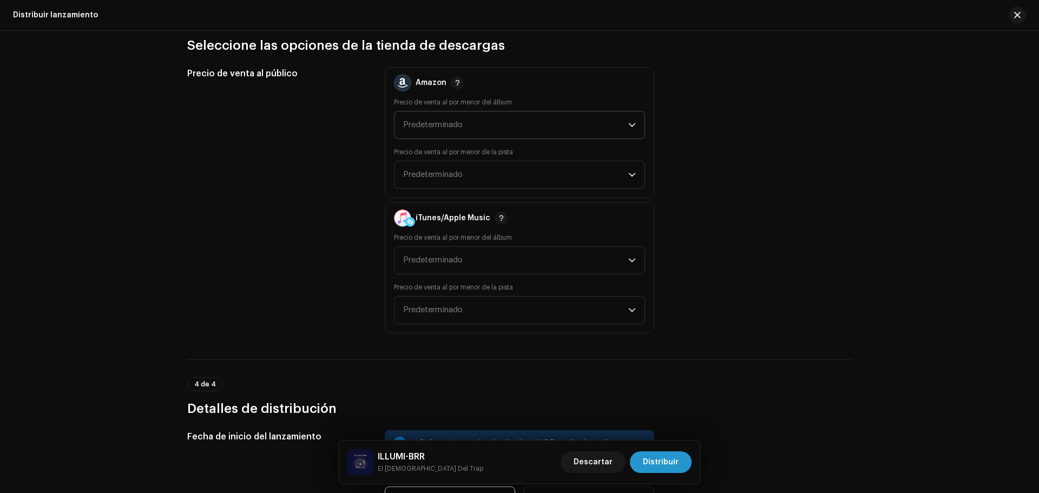
scroll to position [1933, 0]
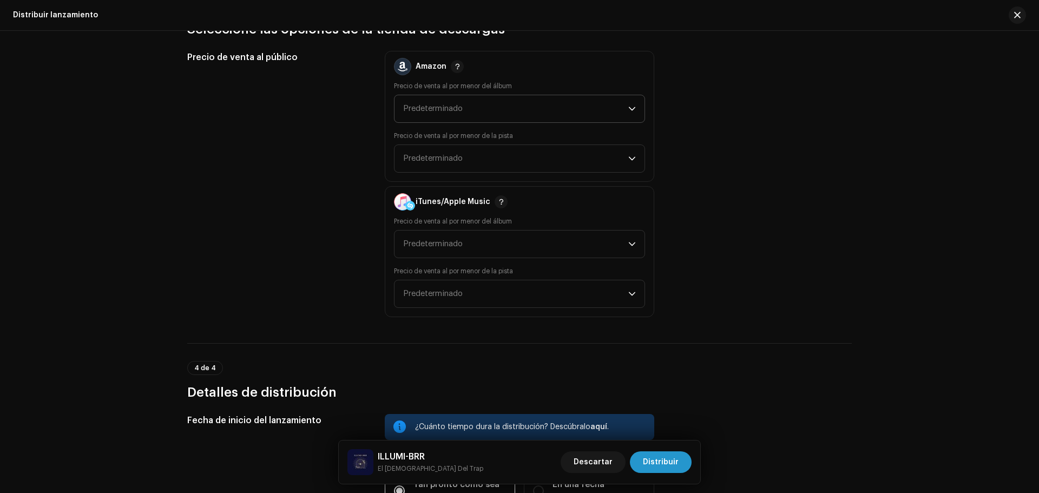
click at [474, 110] on span "Predeterminado" at bounding box center [515, 108] width 225 height 27
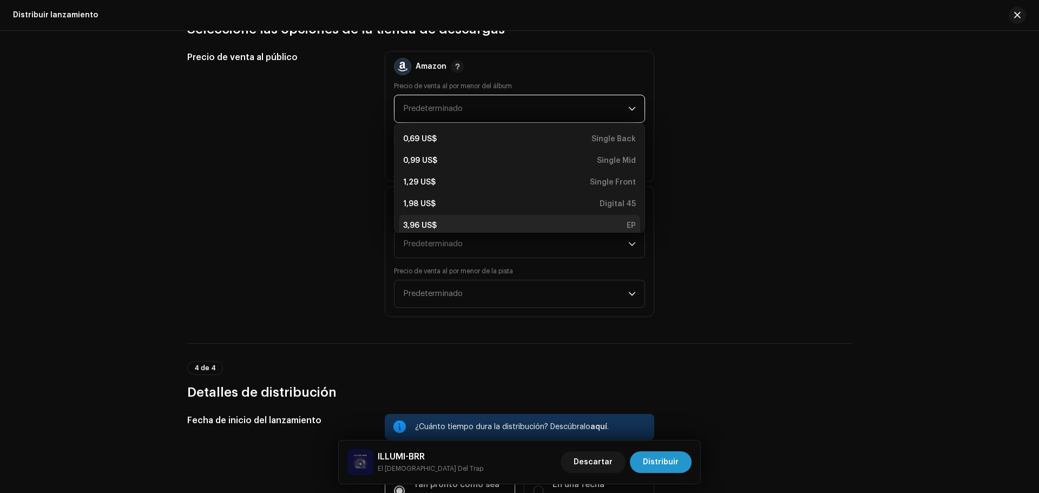
scroll to position [4, 0]
click at [455, 181] on div "1,29 US$ Single Front" at bounding box center [519, 178] width 233 height 11
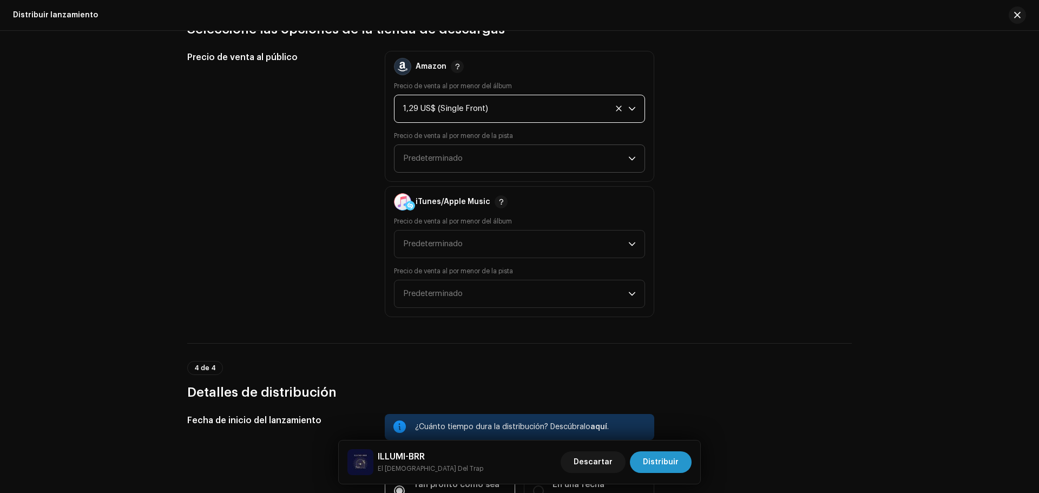
click at [464, 160] on span "Predeterminado" at bounding box center [515, 158] width 225 height 27
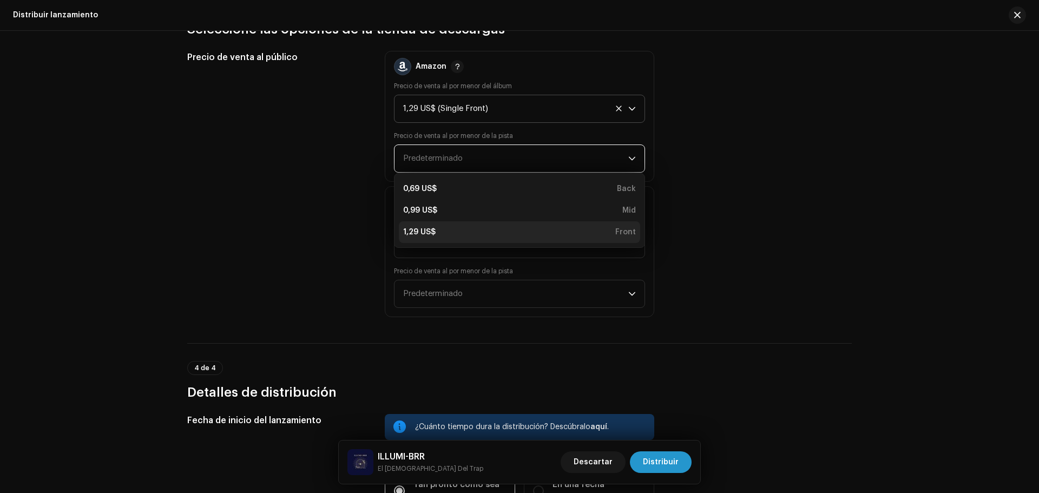
click at [480, 229] on div "1,29 US$ Front" at bounding box center [519, 232] width 233 height 11
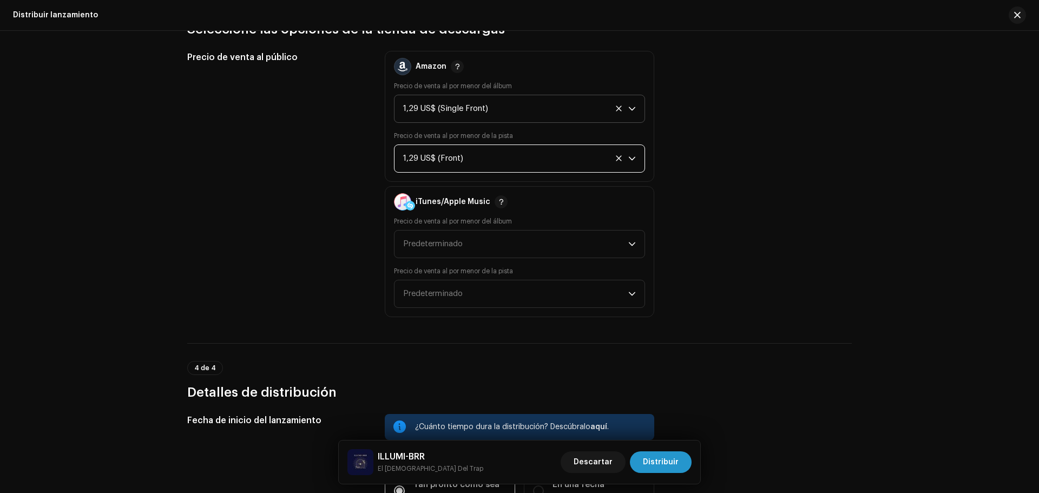
click at [453, 113] on div "1,29 US$ (Single Front)" at bounding box center [507, 108] width 208 height 27
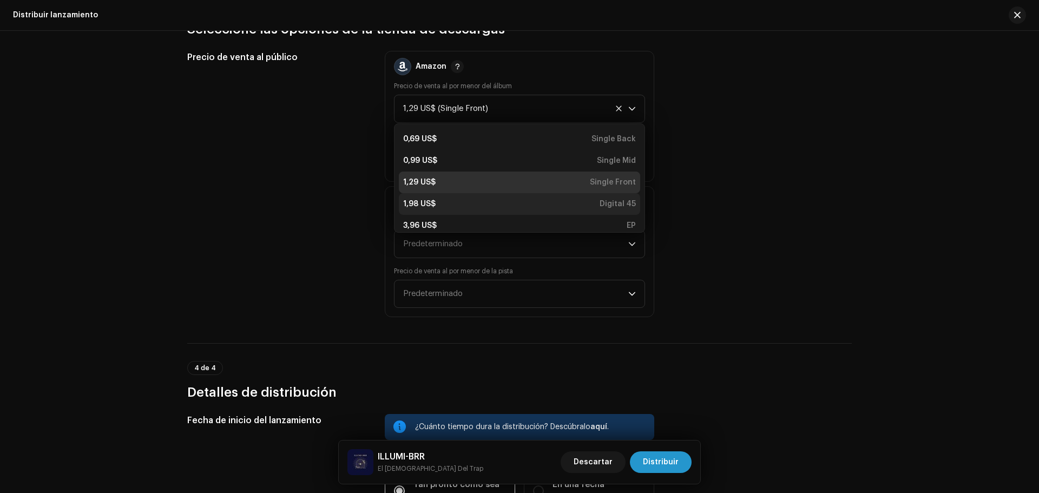
click at [498, 208] on div "1,98 US$ Digital 45" at bounding box center [519, 204] width 233 height 11
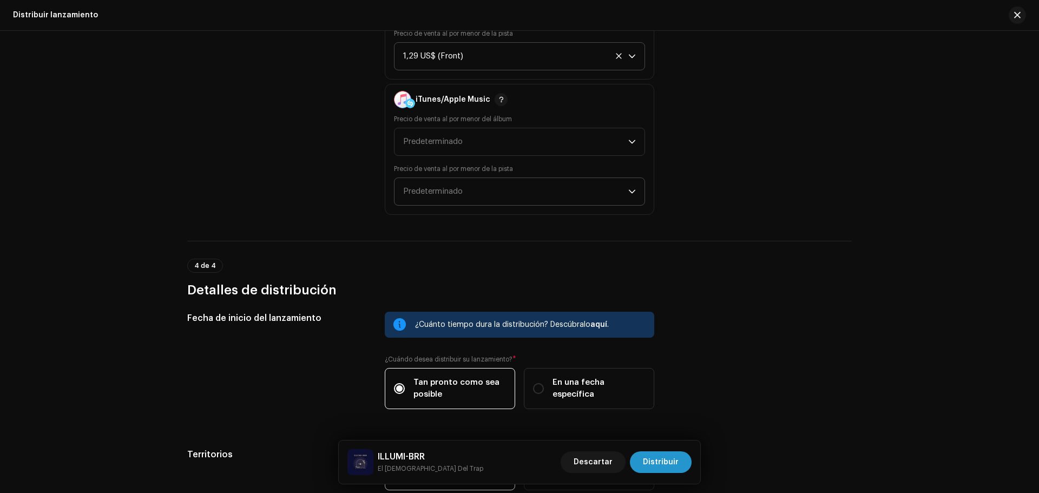
scroll to position [2042, 0]
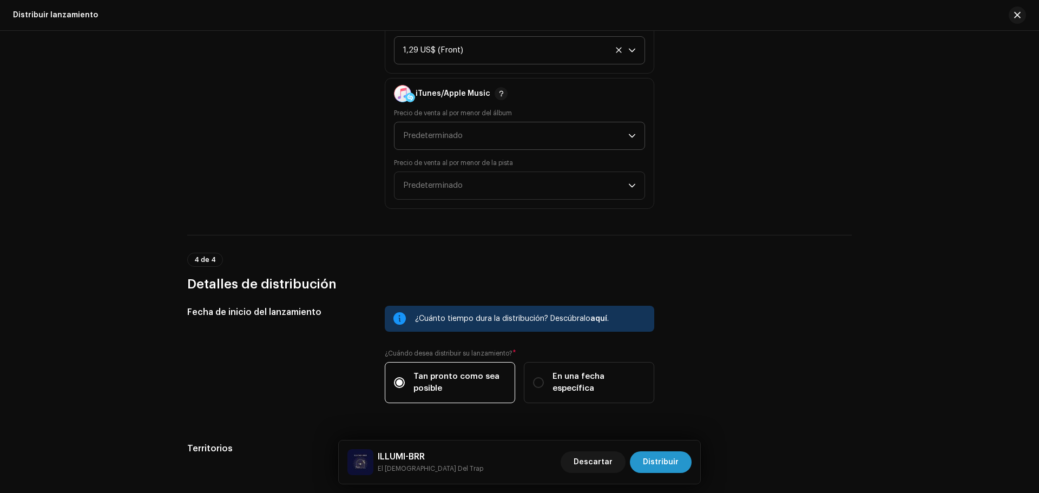
click at [460, 138] on span "Predeterminado" at bounding box center [433, 135] width 60 height 8
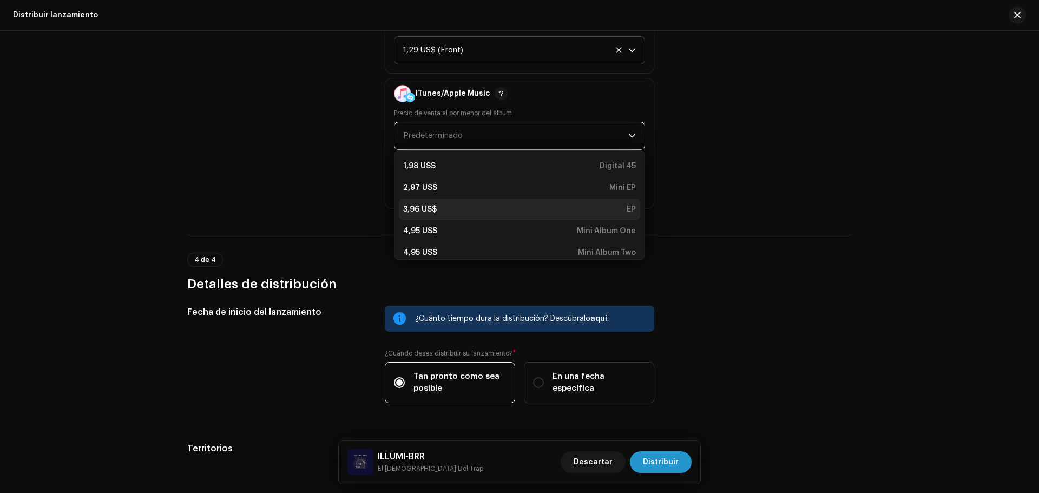
click at [574, 206] on div "3,96 US$ EP" at bounding box center [519, 209] width 233 height 11
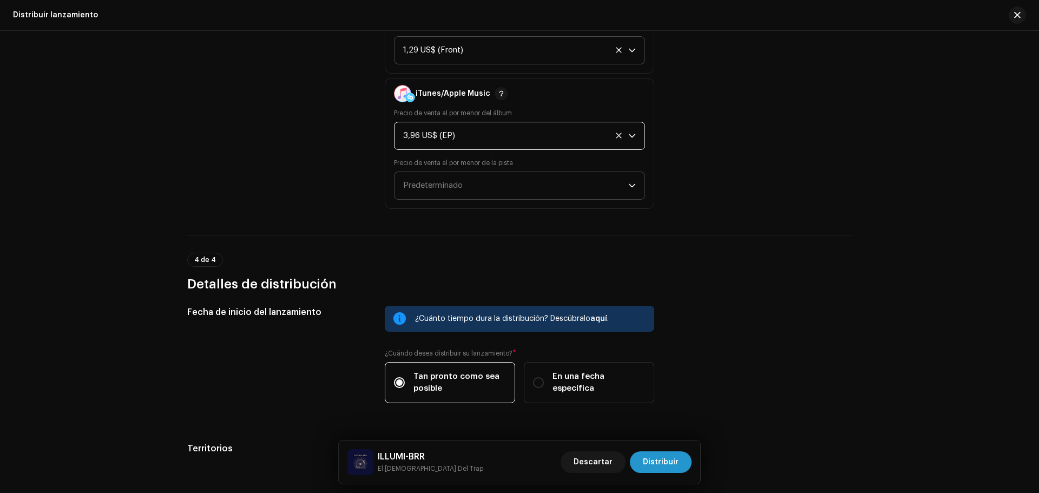
click at [488, 187] on span "Predeterminado" at bounding box center [515, 185] width 225 height 27
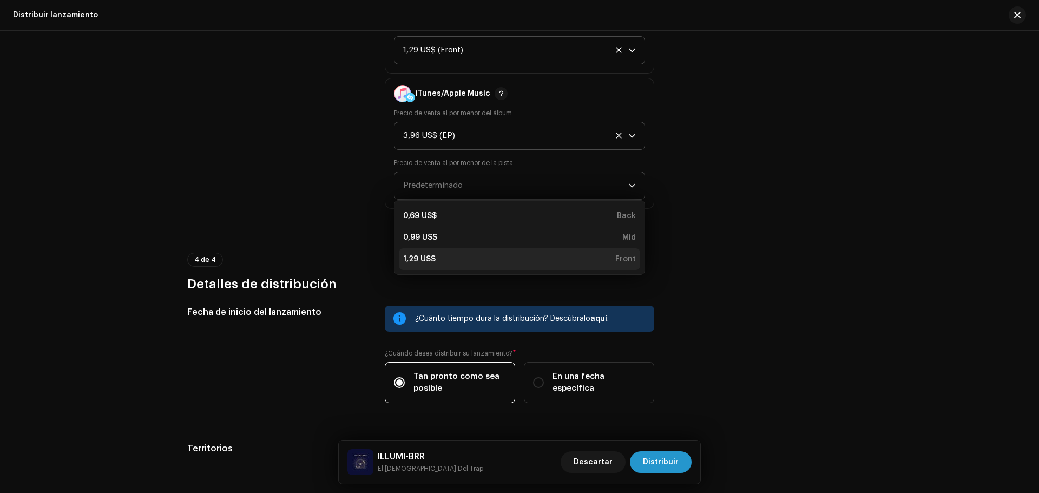
click at [482, 256] on div "1,29 US$ Front" at bounding box center [519, 259] width 233 height 11
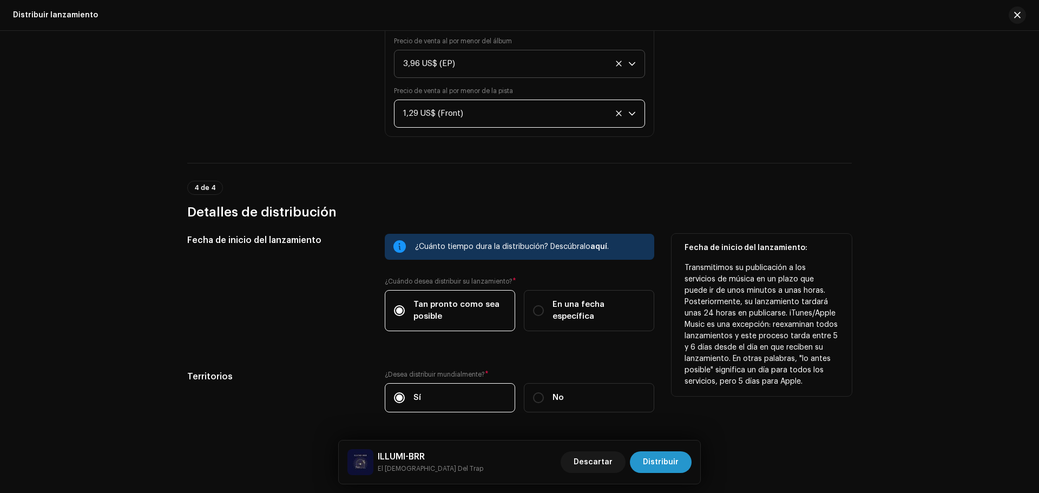
scroll to position [2150, 0]
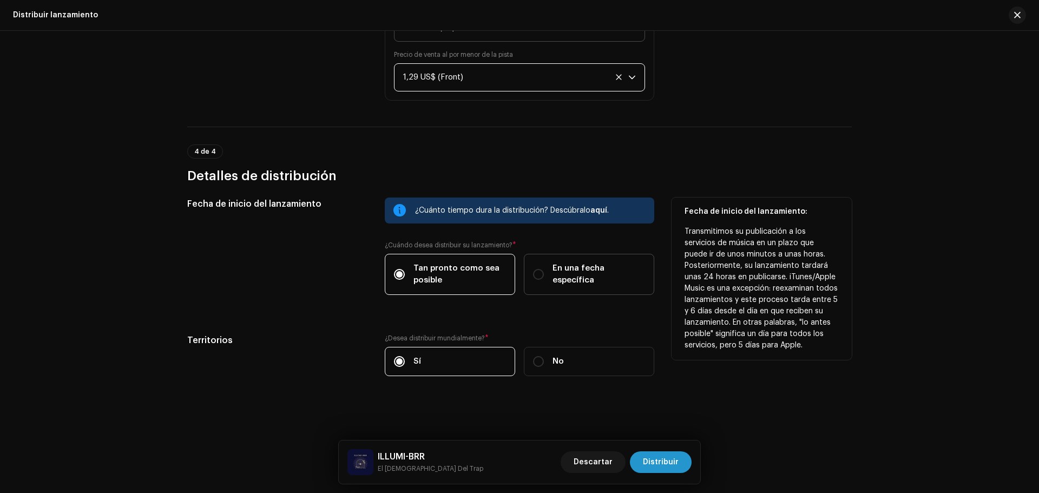
click at [544, 265] on label "En una fecha específica" at bounding box center [589, 274] width 130 height 41
click at [544, 269] on input "En una fecha específica" at bounding box center [538, 274] width 11 height 11
radio input "true"
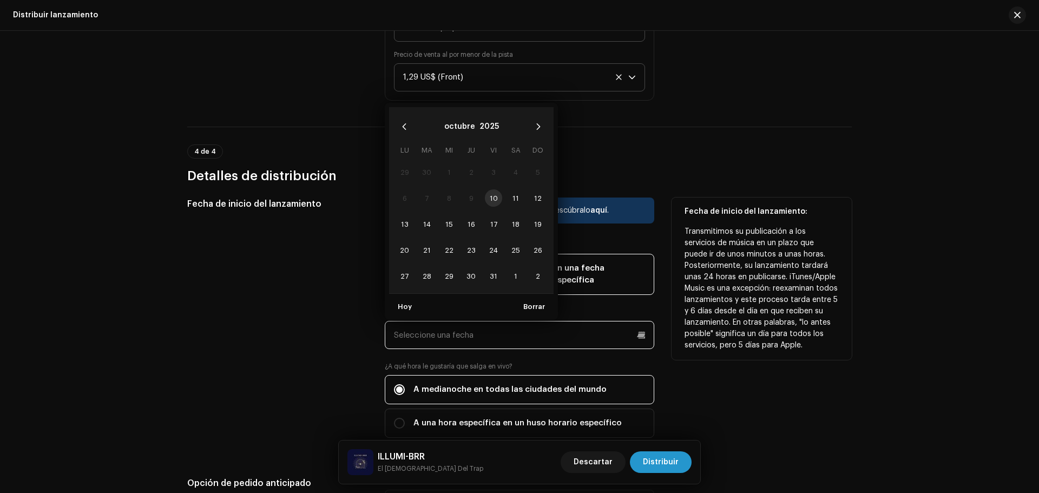
click at [509, 335] on input "text" at bounding box center [519, 335] width 269 height 28
click at [400, 304] on span "Hoy" at bounding box center [405, 307] width 14 height 22
type input "[DATE]"
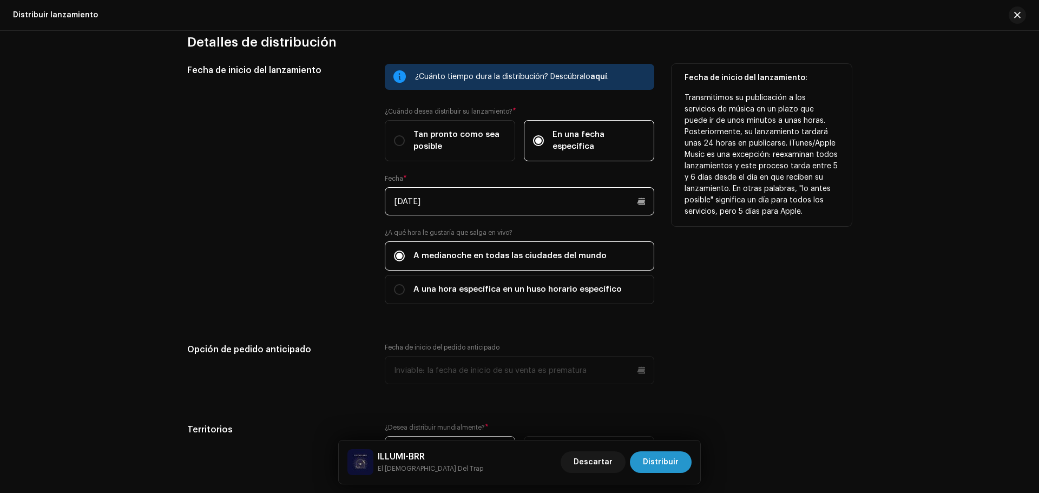
scroll to position [2366, 0]
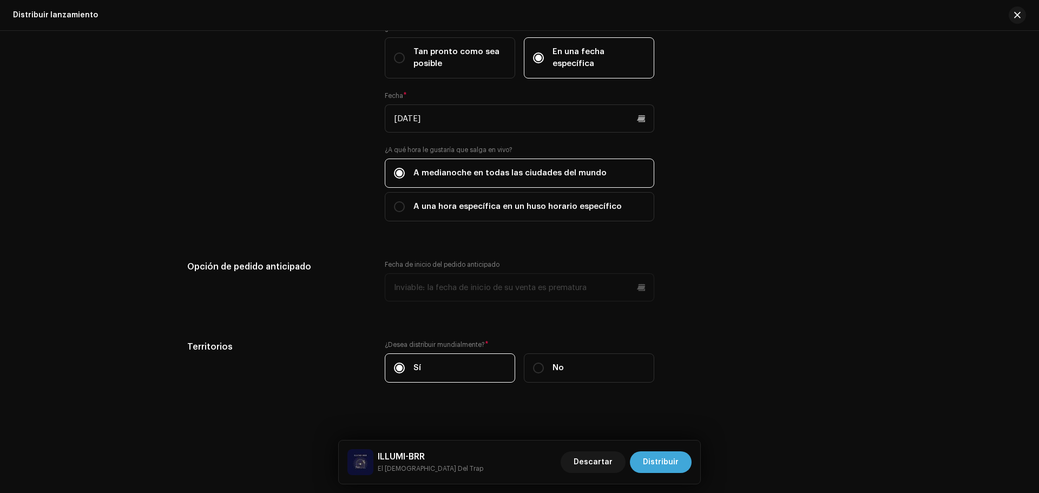
click at [671, 464] on span "Distribuir" at bounding box center [661, 462] width 36 height 22
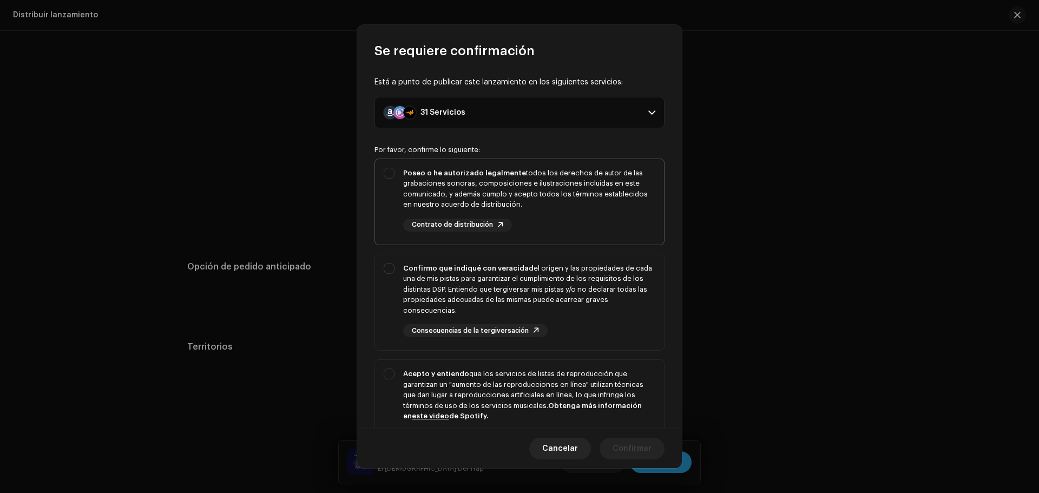
click at [392, 190] on div "Poseo o he autorizado legalmente todos los derechos de autor de las grabaciones…" at bounding box center [519, 199] width 289 height 81
checkbox input "true"
click at [389, 275] on div "Confirmo que indiqué con veracidad el origen y las propiedades de cada una de m…" at bounding box center [519, 300] width 289 height 92
checkbox input "true"
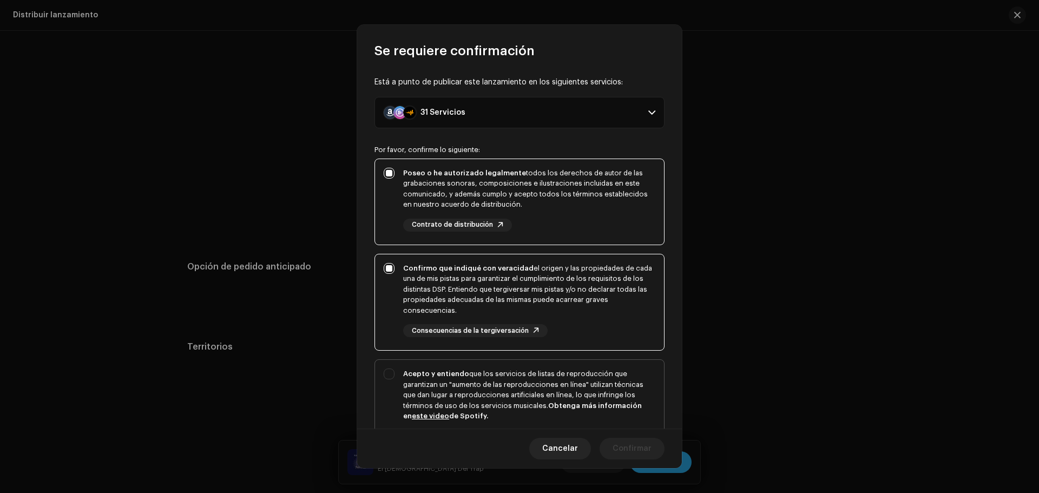
drag, startPoint x: 381, startPoint y: 382, endPoint x: 399, endPoint y: 391, distance: 19.4
click at [382, 386] on div "Acepto y entiendo que los servicios de listas de reproducción que garantizan un…" at bounding box center [519, 414] width 289 height 109
checkbox input "true"
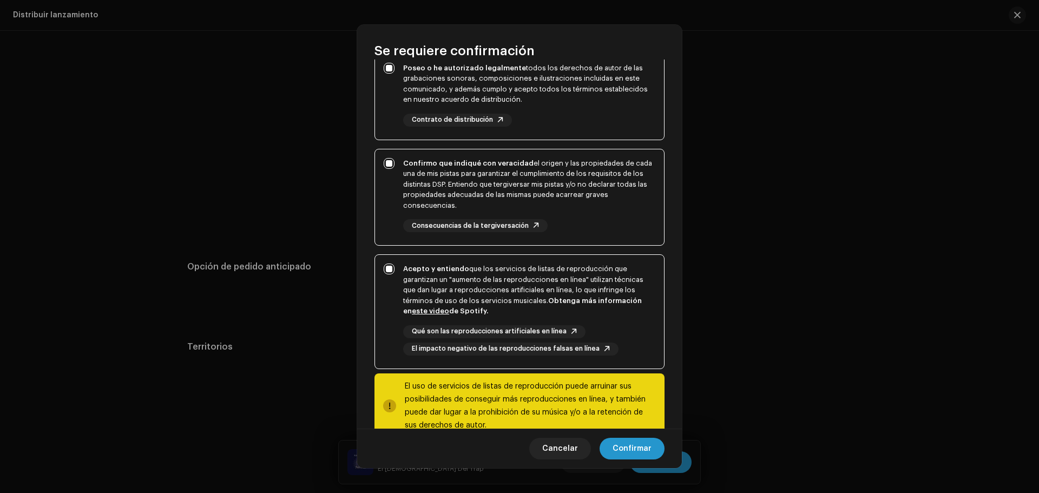
scroll to position [131, 0]
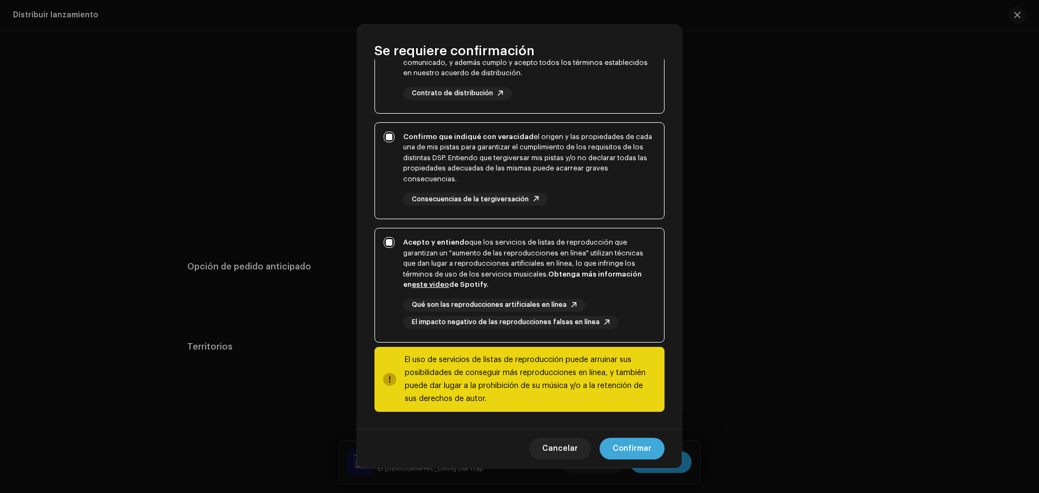
click at [623, 451] on span "Confirmar" at bounding box center [631, 449] width 39 height 22
